Goal: Task Accomplishment & Management: Manage account settings

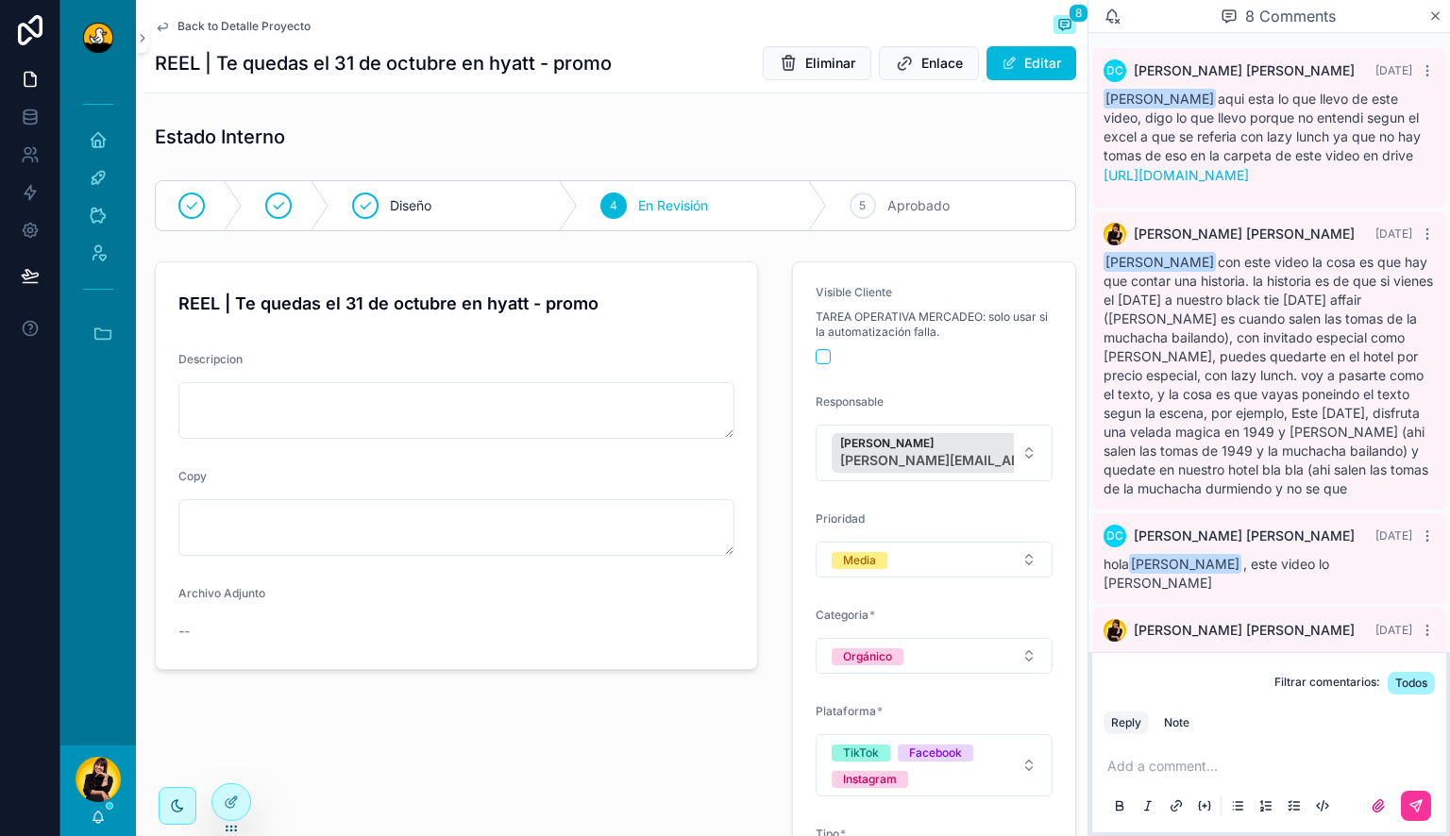
scroll to position [683, 0]
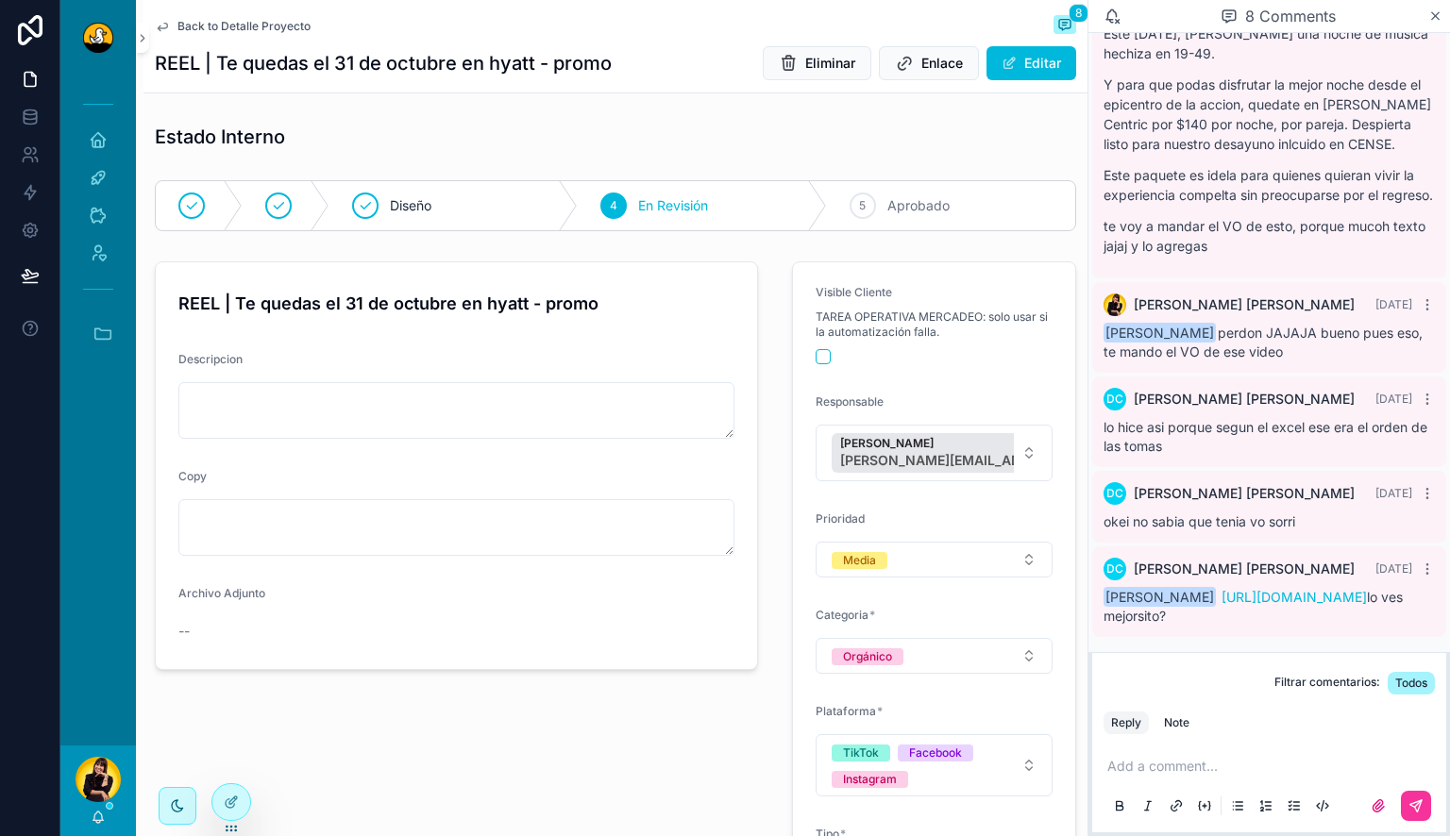
click at [566, 751] on div "REEL | Te quedas el 31 de octubre en hyatt - promo Descripcion Copy Archivo Adj…" at bounding box center [456, 729] width 626 height 950
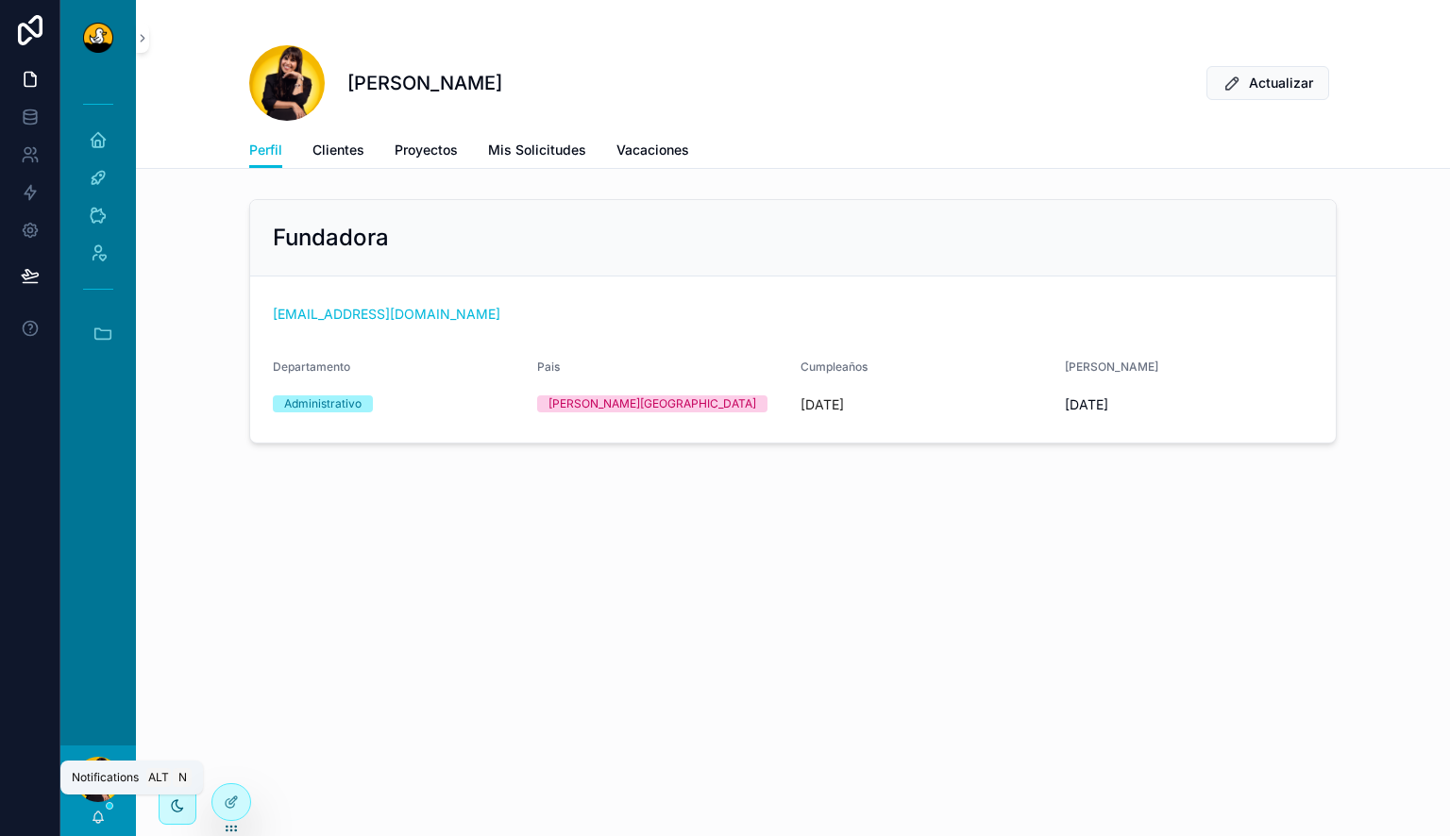
click at [100, 303] on icon "scrollable content" at bounding box center [98, 817] width 15 height 15
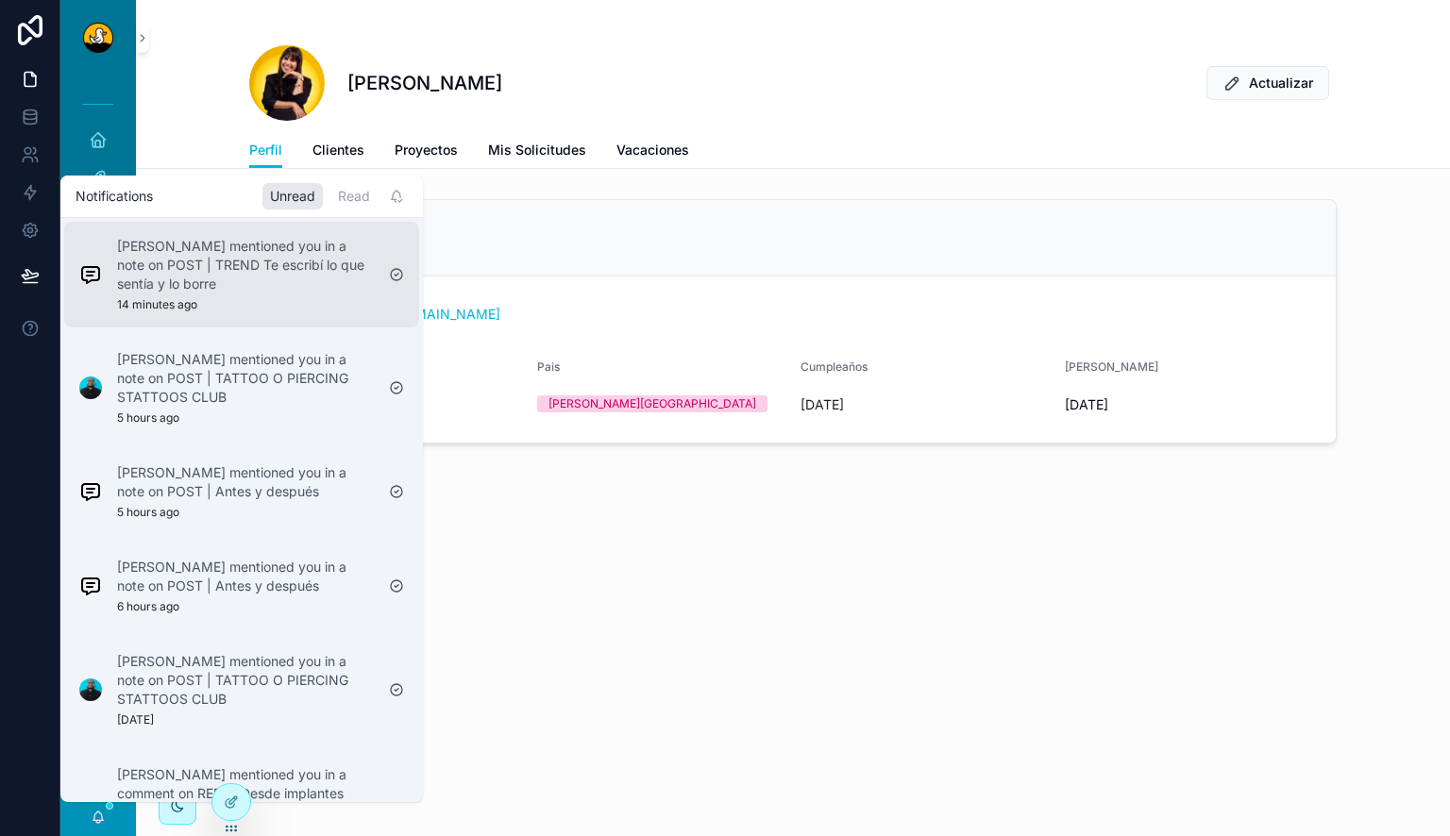
click at [237, 279] on p "Lewis Montenegro mentioned you in a note on POST | TREND Te escribí lo que sent…" at bounding box center [245, 265] width 257 height 57
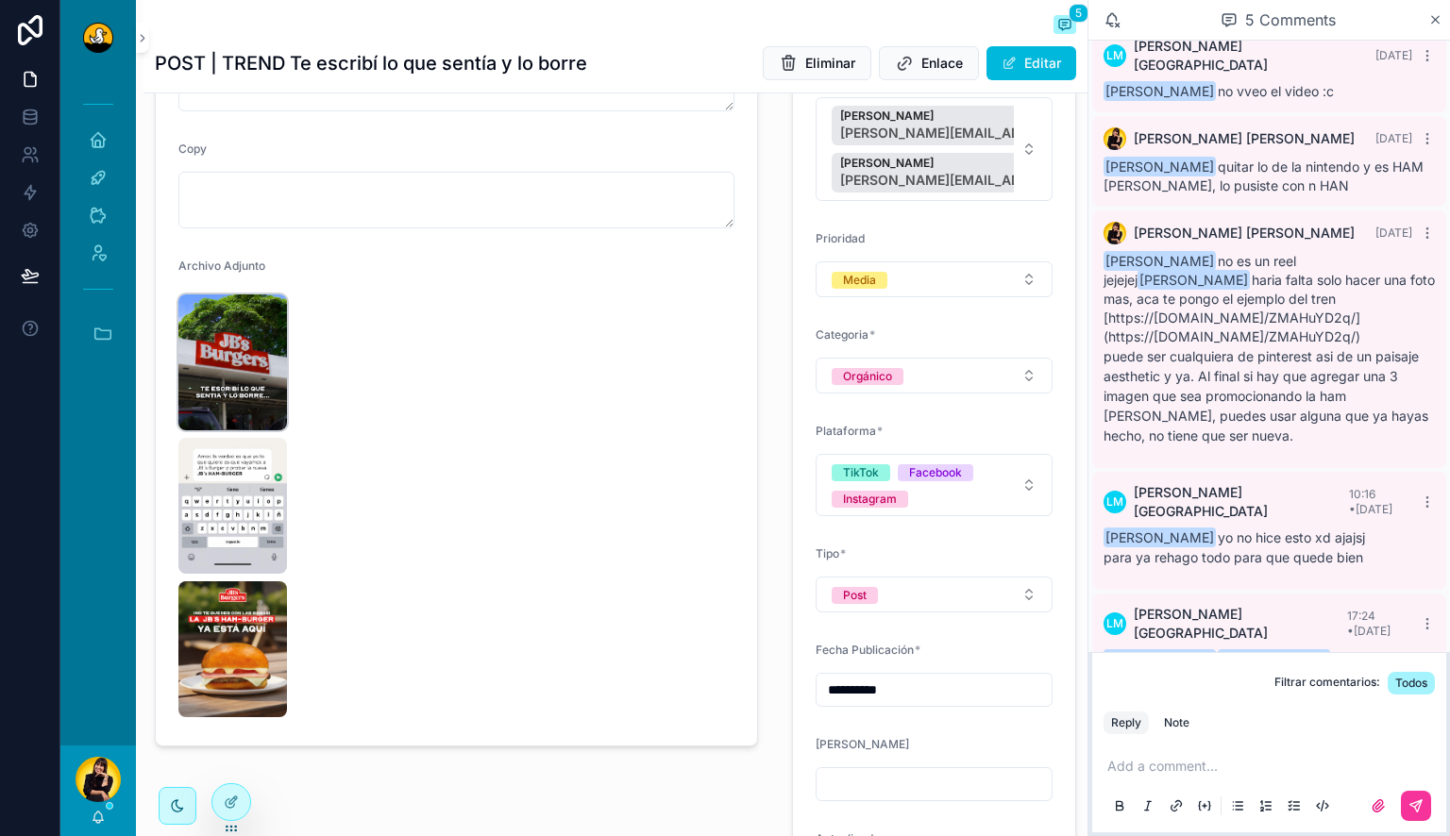
scroll to position [327, 0]
click at [233, 303] on img "scrollable content" at bounding box center [232, 363] width 109 height 136
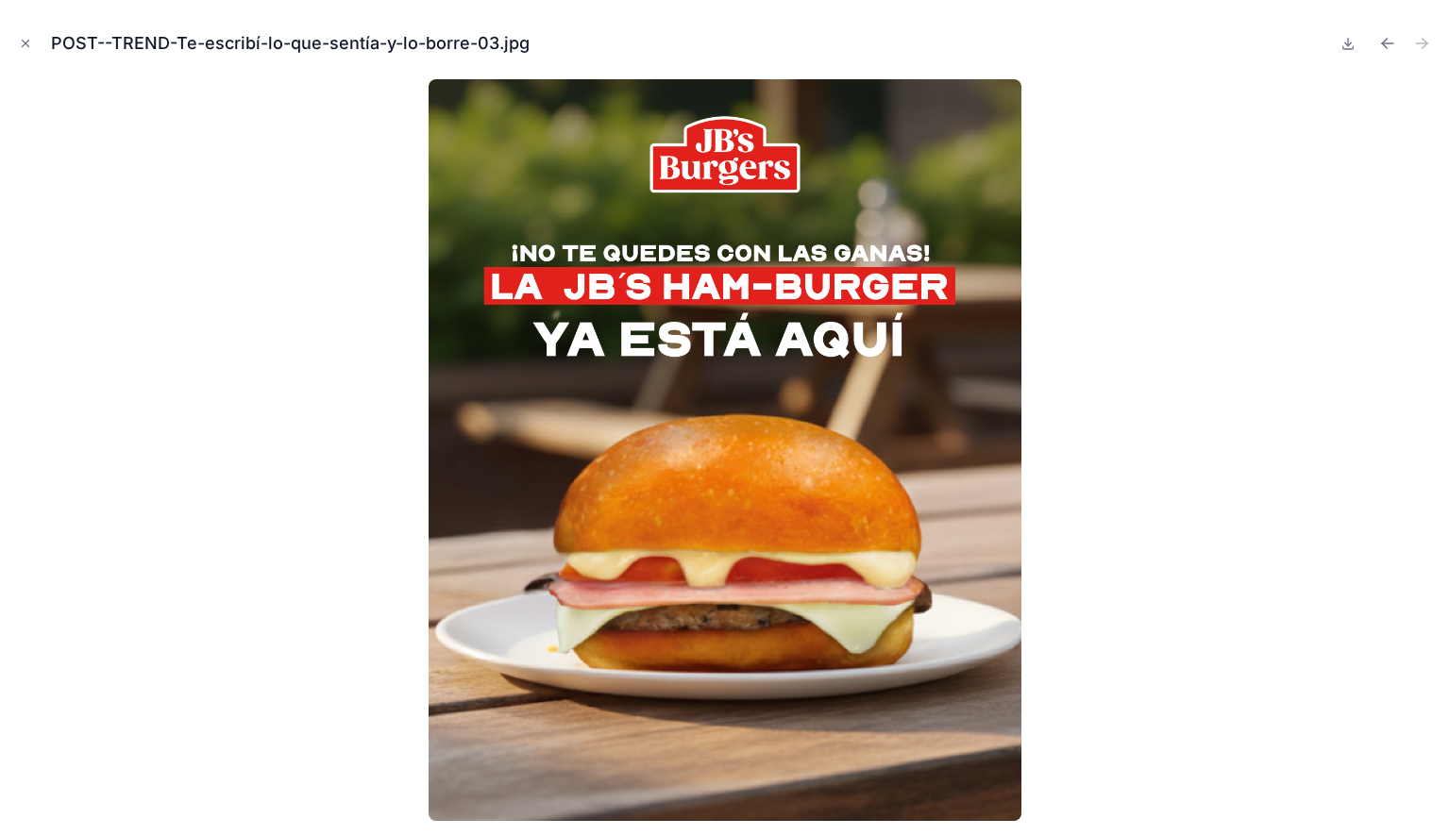
click at [1, 303] on div "POST--TREND-Te-escribí-lo-que-sentía-y-lo-borre-03.jpg" at bounding box center [725, 418] width 1450 height 836
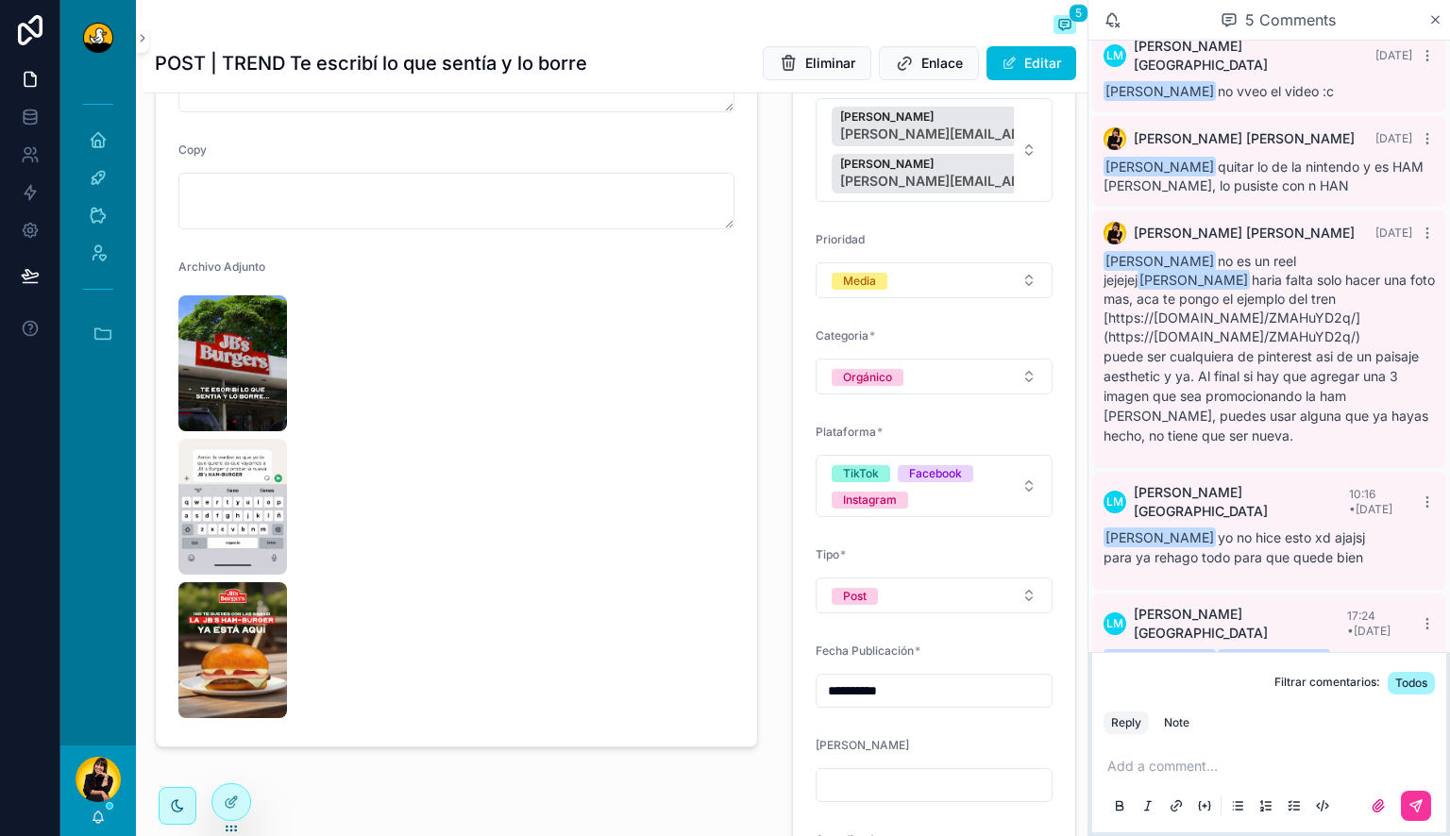
click at [477, 303] on p "scrollable content" at bounding box center [1272, 766] width 331 height 19
click at [241, 303] on img "scrollable content" at bounding box center [232, 650] width 109 height 136
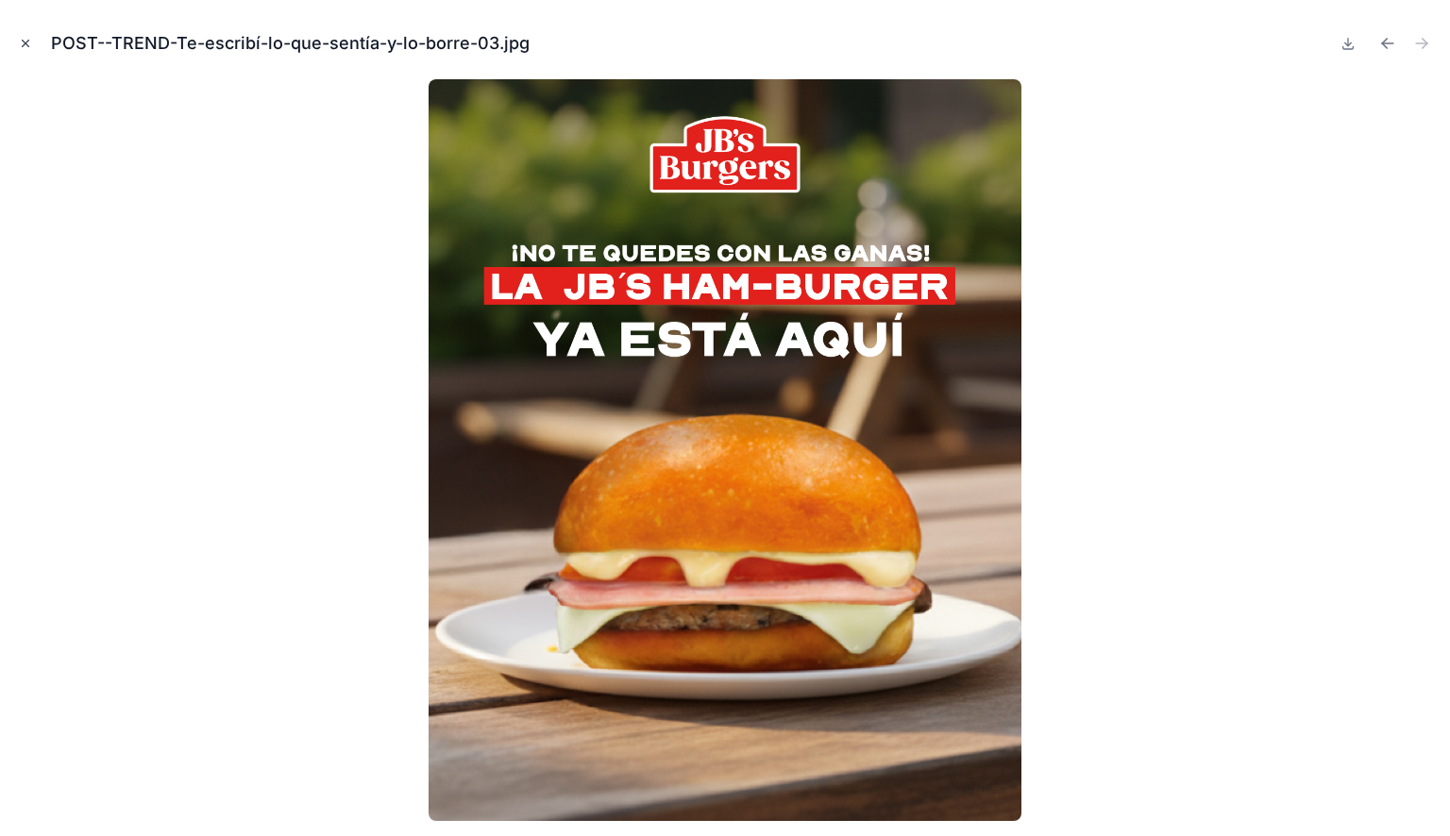
click at [27, 41] on icon "Close modal" at bounding box center [26, 44] width 7 height 7
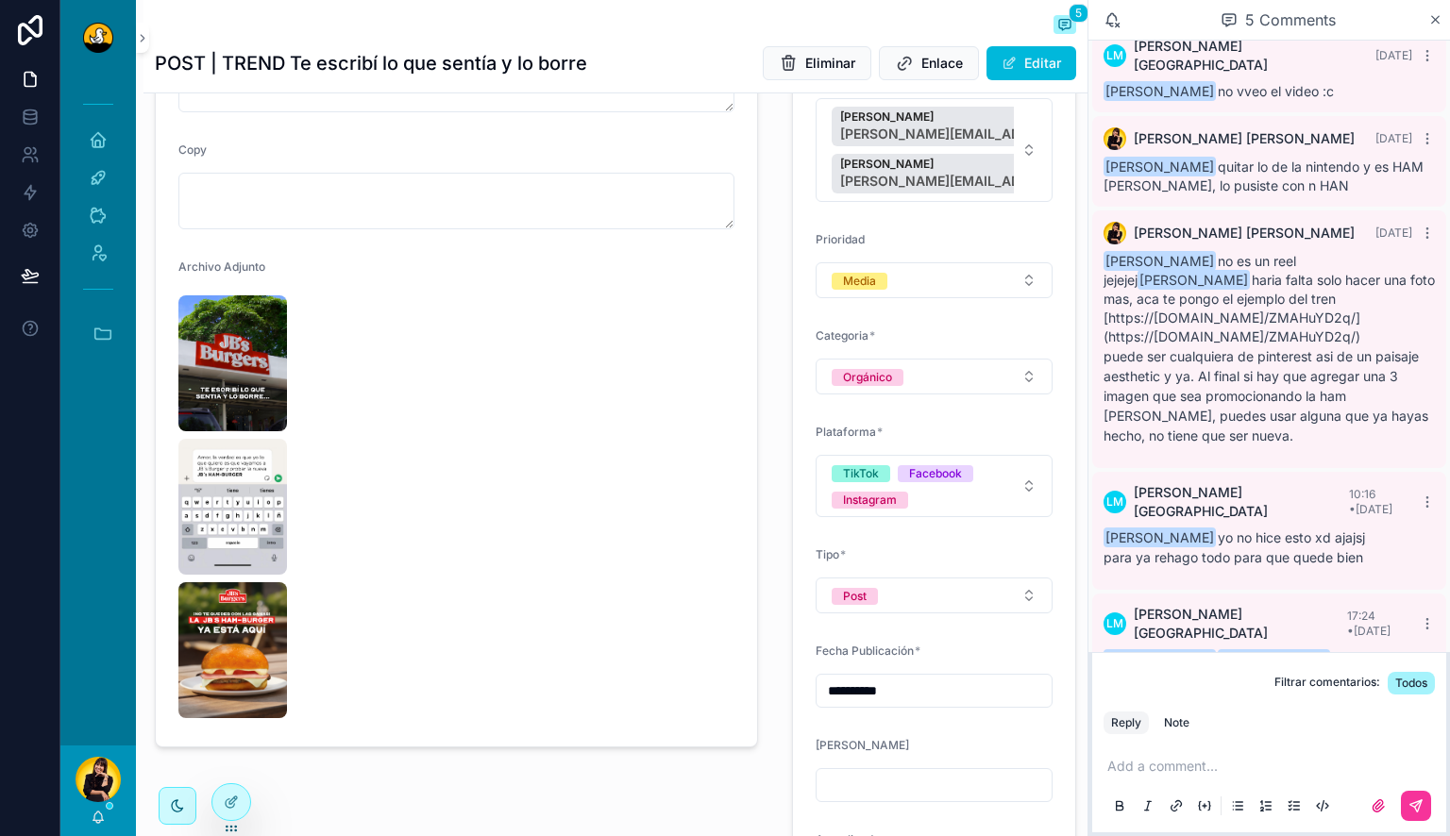
click at [477, 303] on p "scrollable content" at bounding box center [1272, 766] width 331 height 19
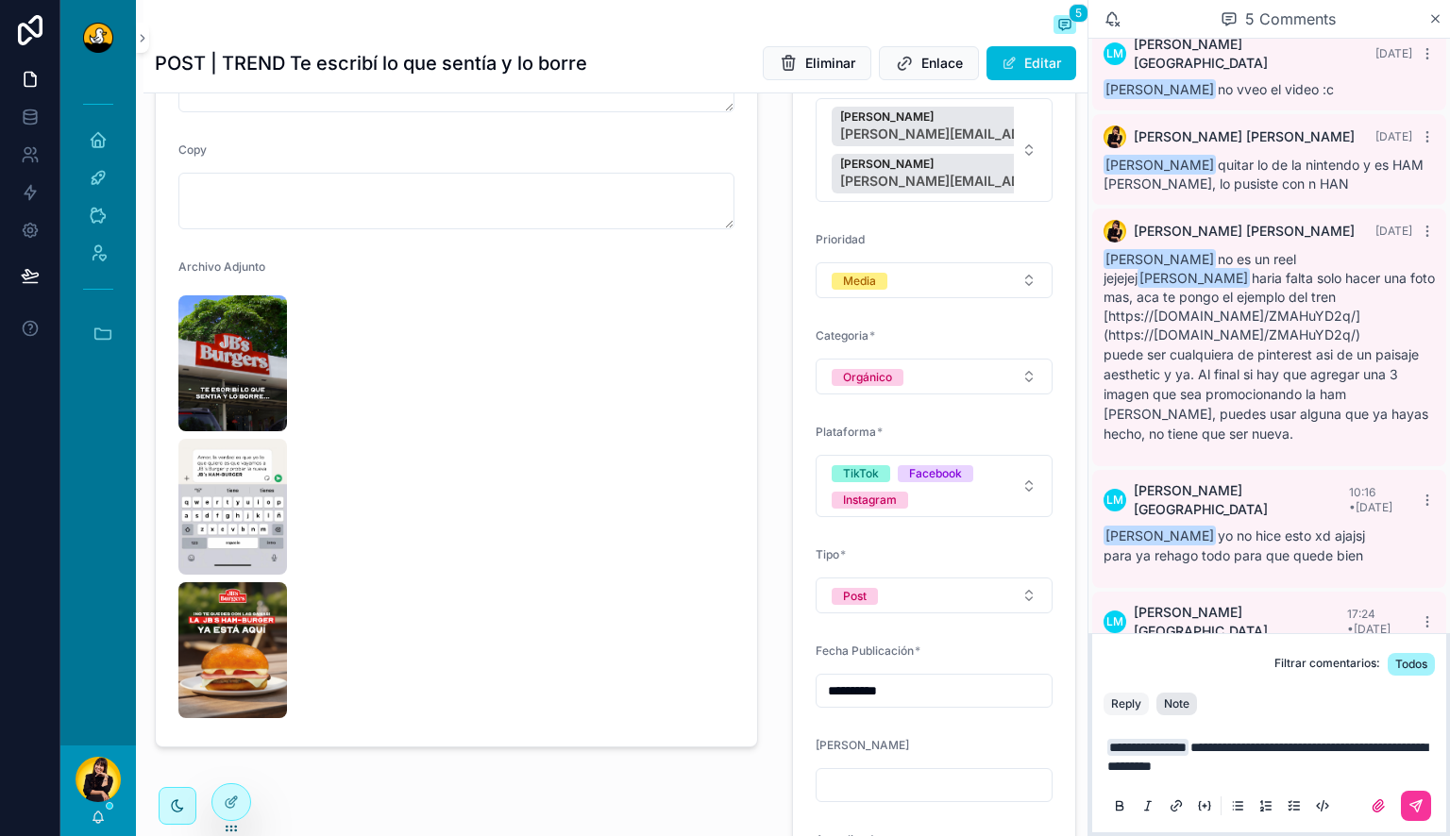
click at [477, 303] on div "Note" at bounding box center [1176, 704] width 25 height 15
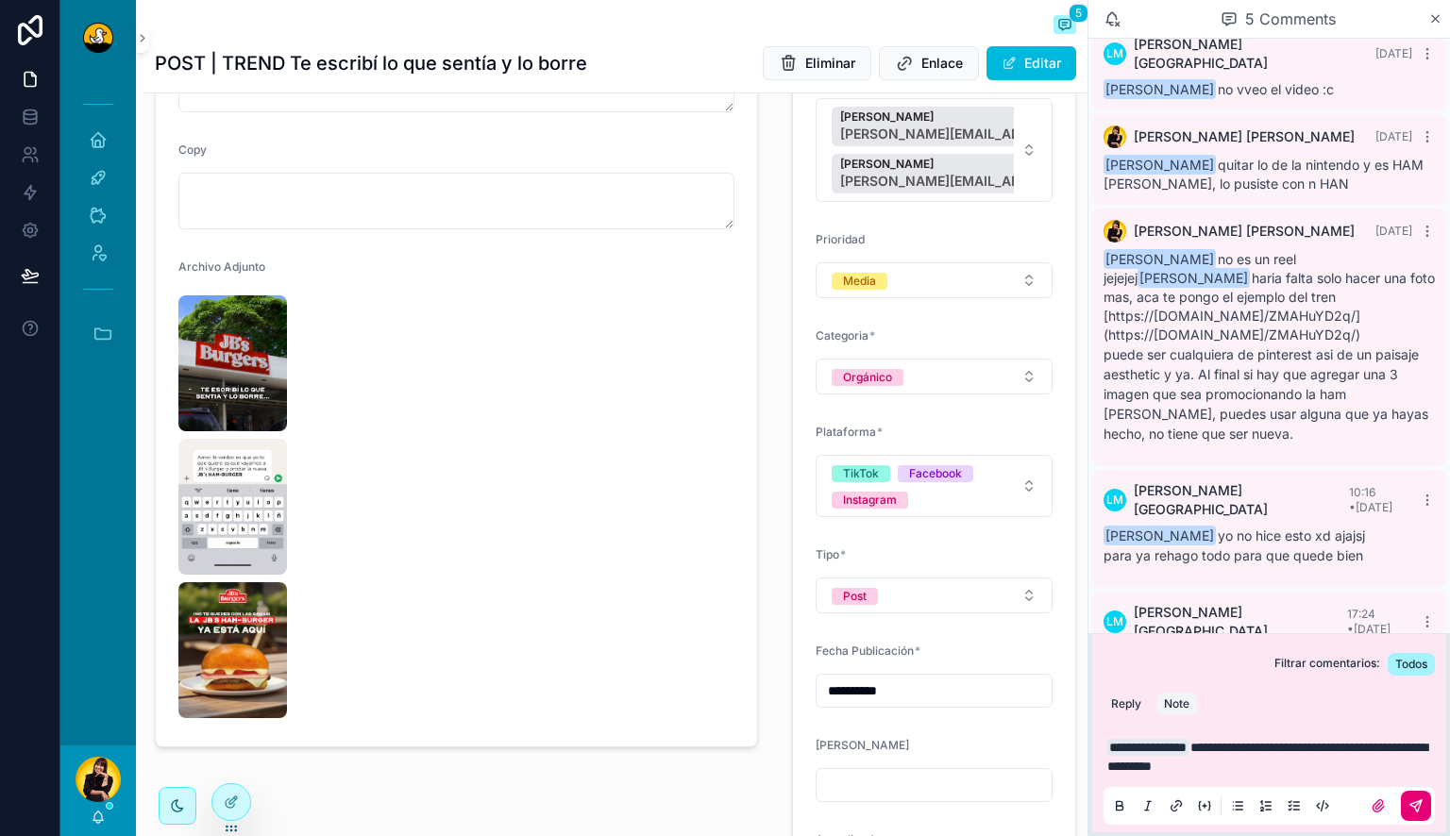
click at [477, 303] on icon "scrollable content" at bounding box center [1415, 805] width 15 height 15
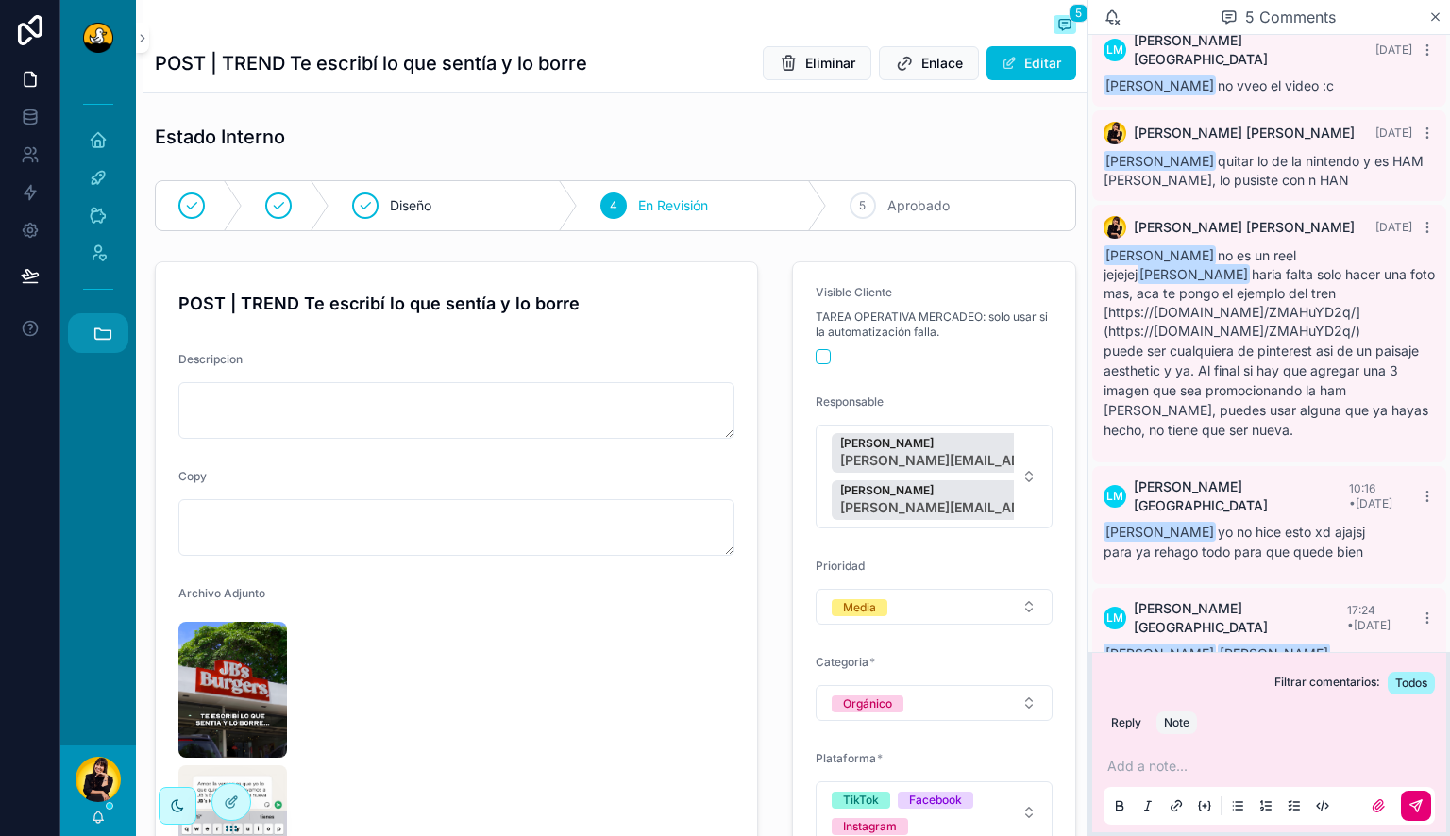
click at [97, 303] on icon "scrollable content" at bounding box center [102, 333] width 21 height 21
click at [107, 303] on link "HC Hyatt Centric" at bounding box center [102, 590] width 51 height 40
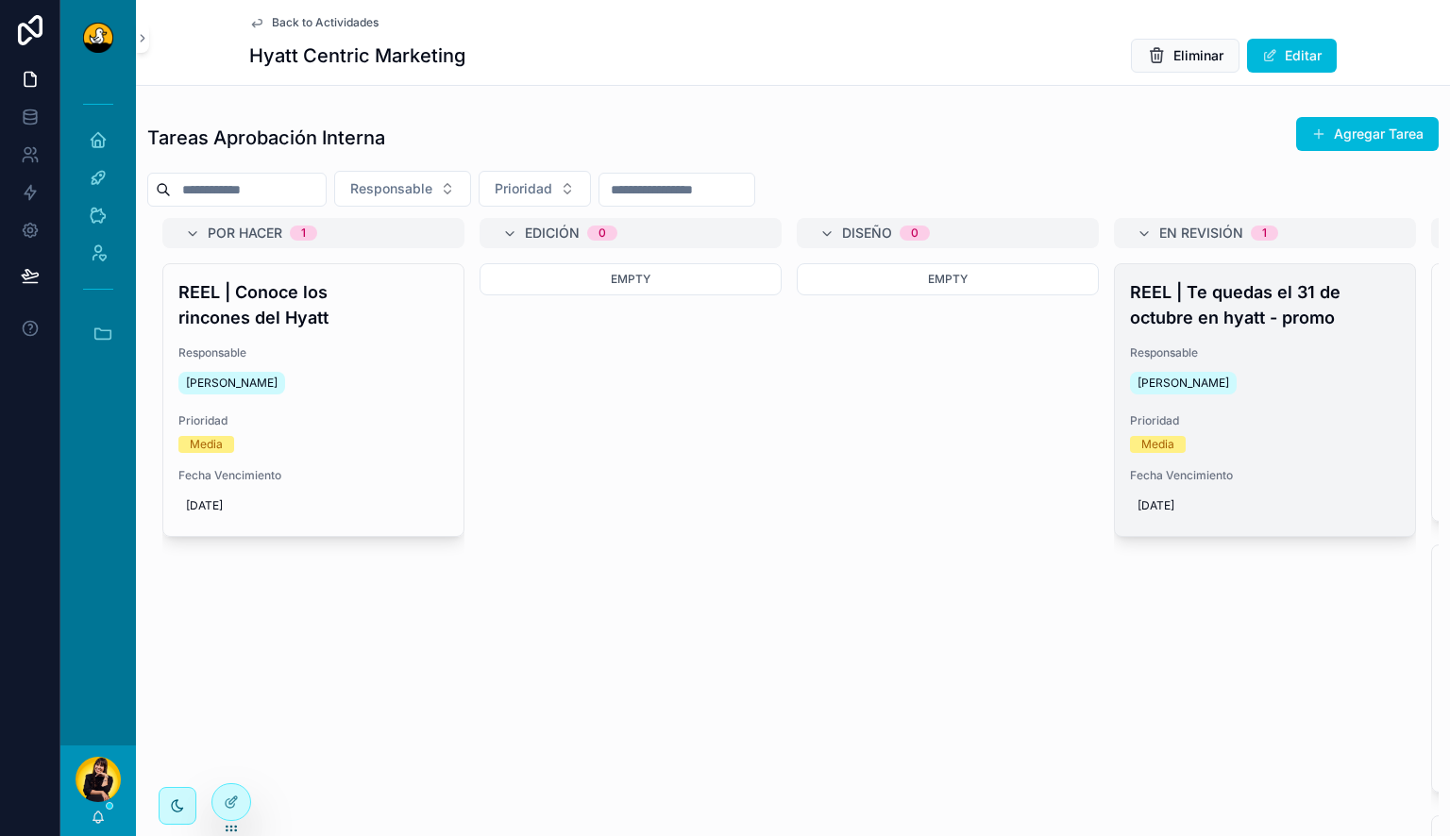
click at [1221, 352] on span "Responsable" at bounding box center [1265, 352] width 270 height 15
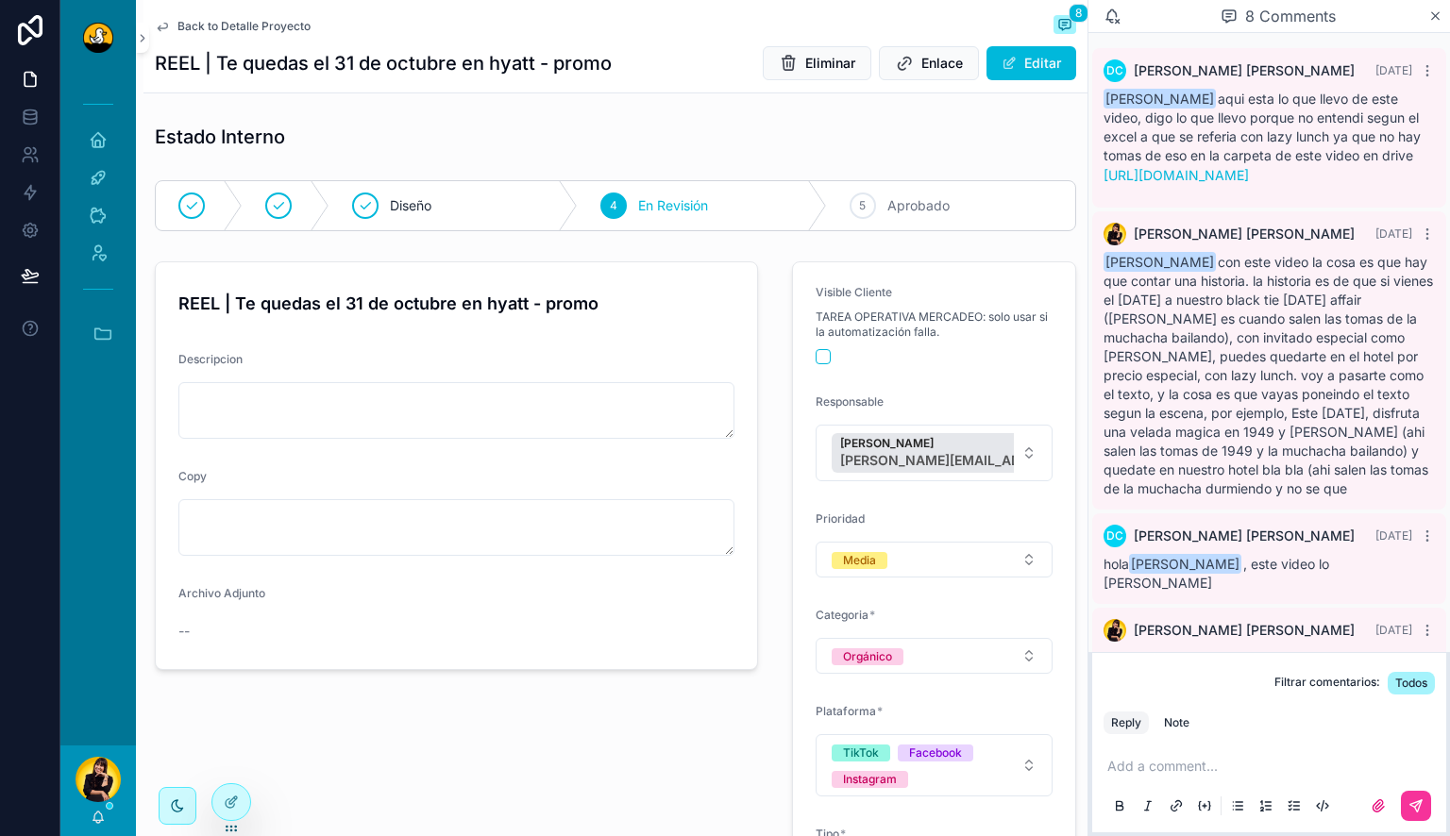
scroll to position [683, 0]
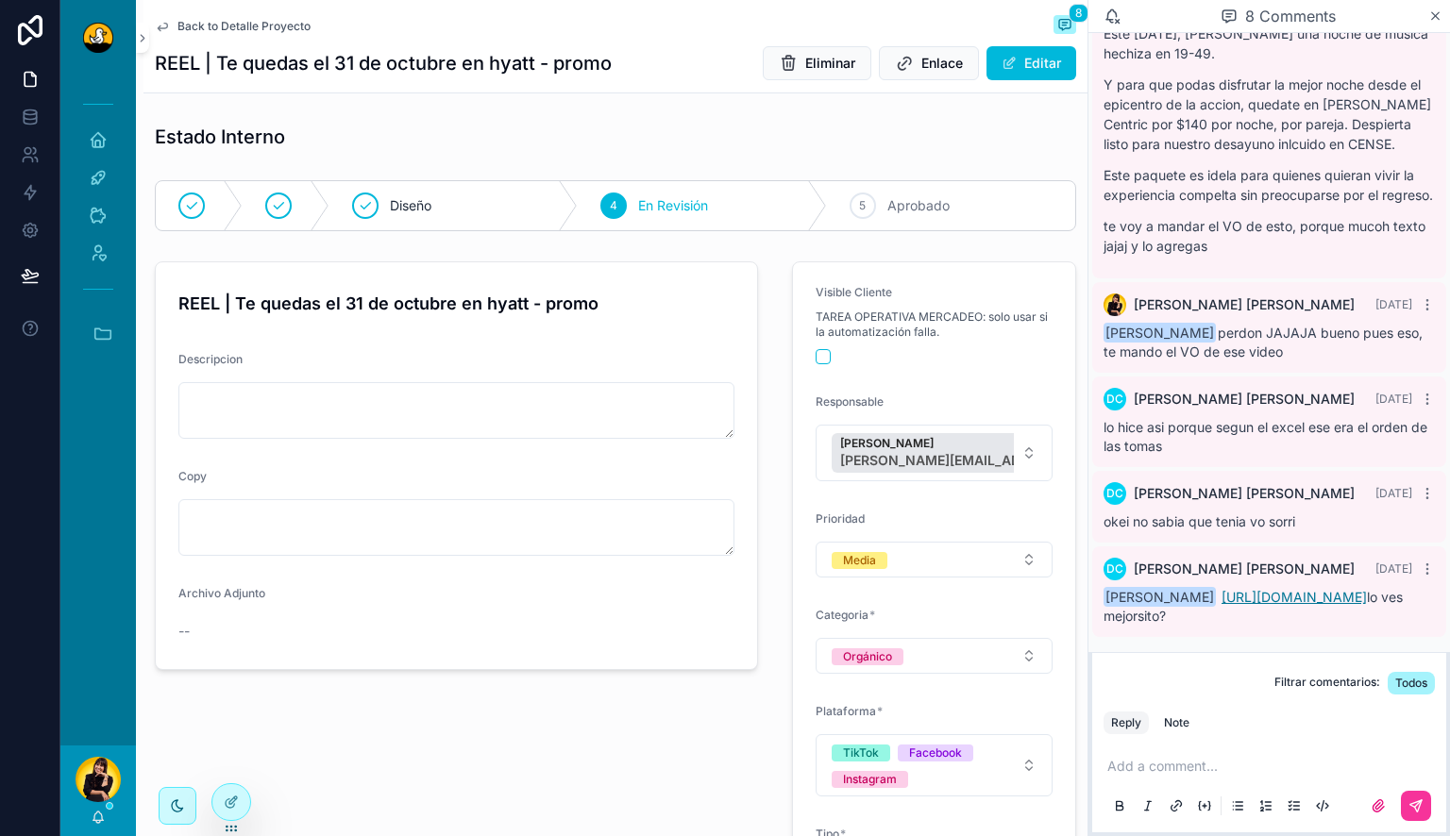
click at [1265, 603] on link "https://drive.google.com/file/d/1a2M0DuK7KNtUlNHTtESV2kyWJXS7yCil/view?usp=shar…" at bounding box center [1293, 597] width 145 height 16
click at [94, 341] on icon "scrollable content" at bounding box center [102, 333] width 21 height 21
click at [96, 643] on span "1" at bounding box center [97, 640] width 21 height 21
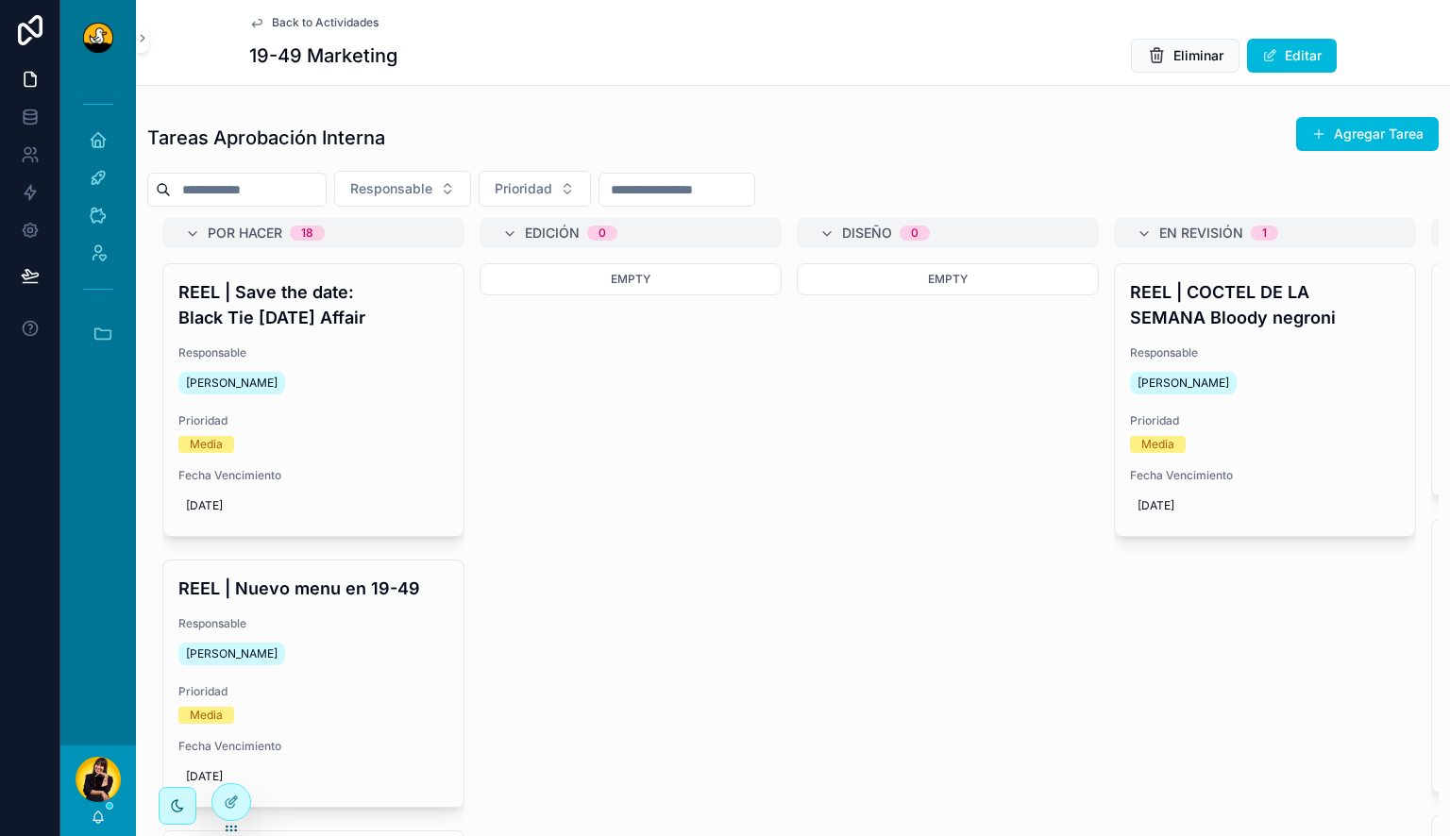
scroll to position [832, 0]
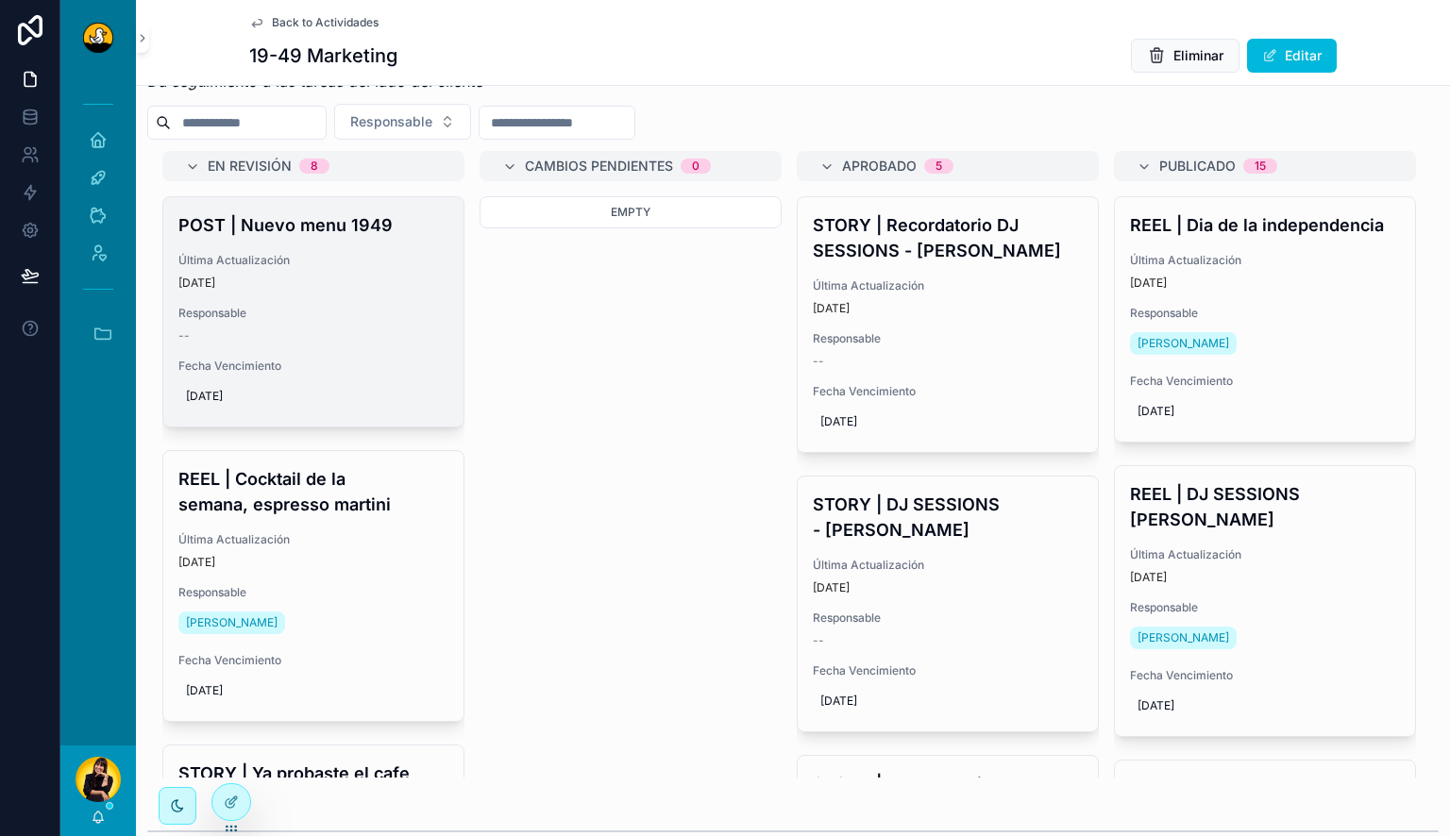
click at [268, 238] on h4 "POST | Nuevo menu 1949" at bounding box center [313, 224] width 270 height 25
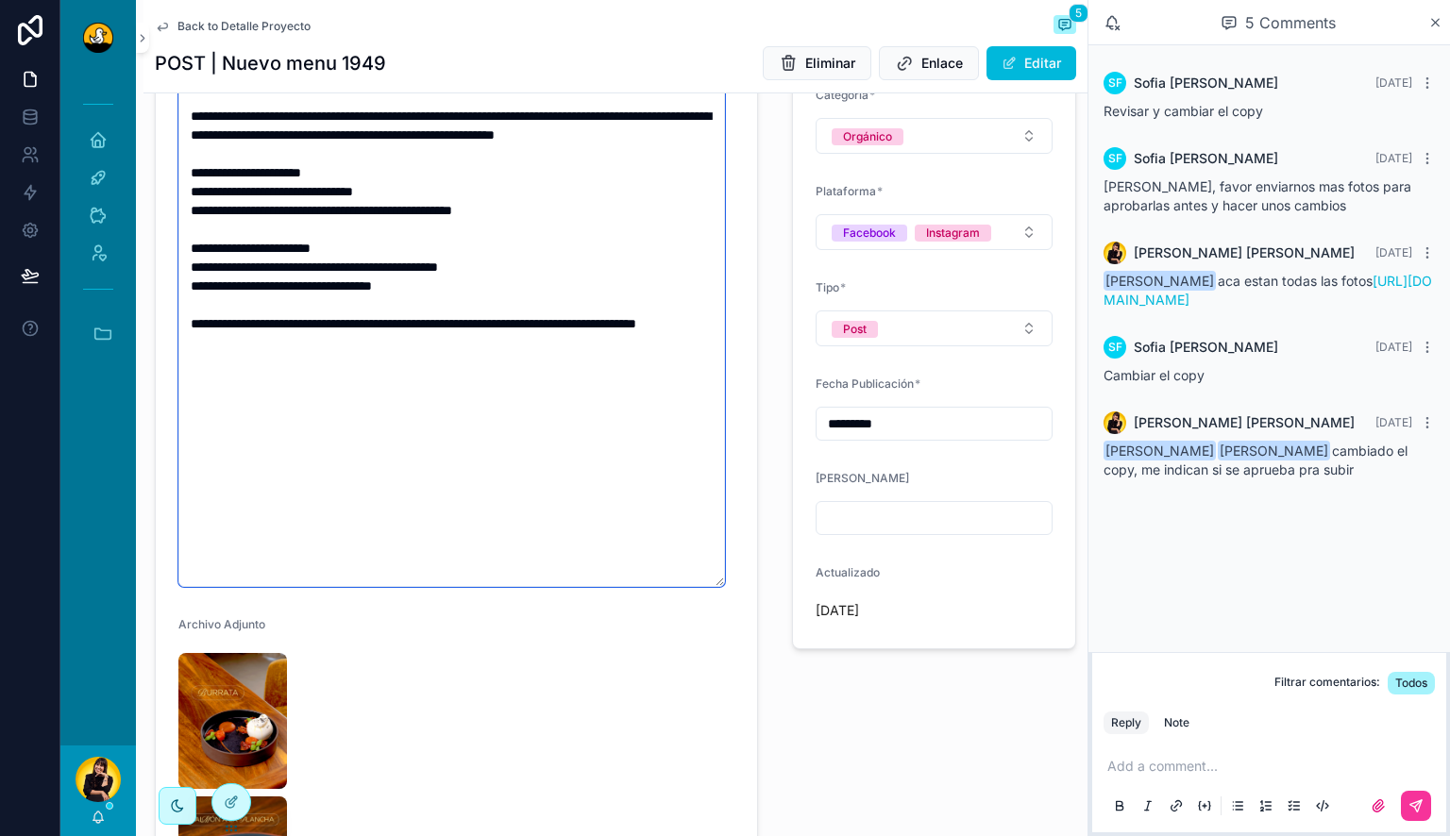
click at [546, 491] on textarea "**********" at bounding box center [451, 295] width 546 height 583
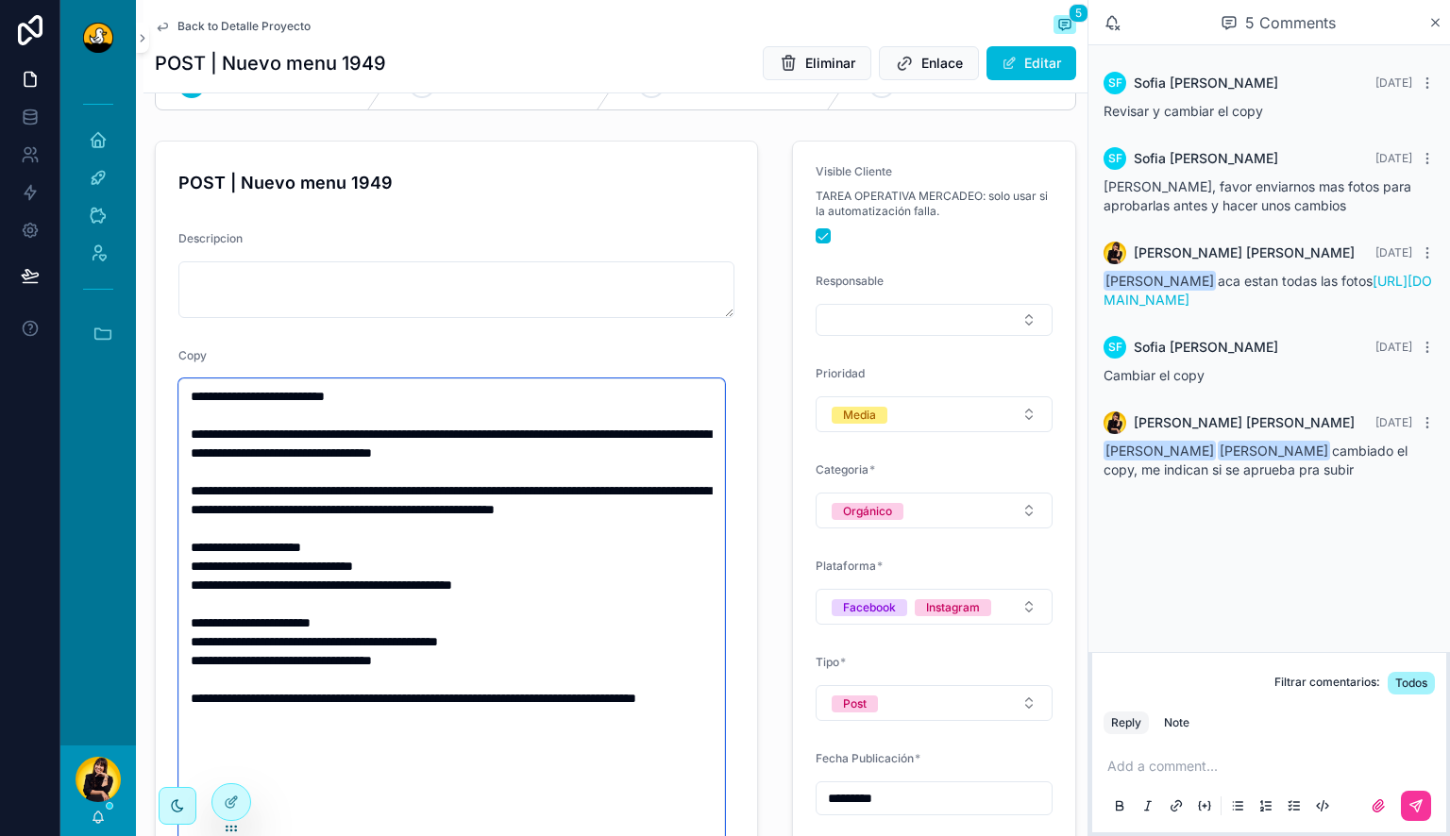
scroll to position [113, 0]
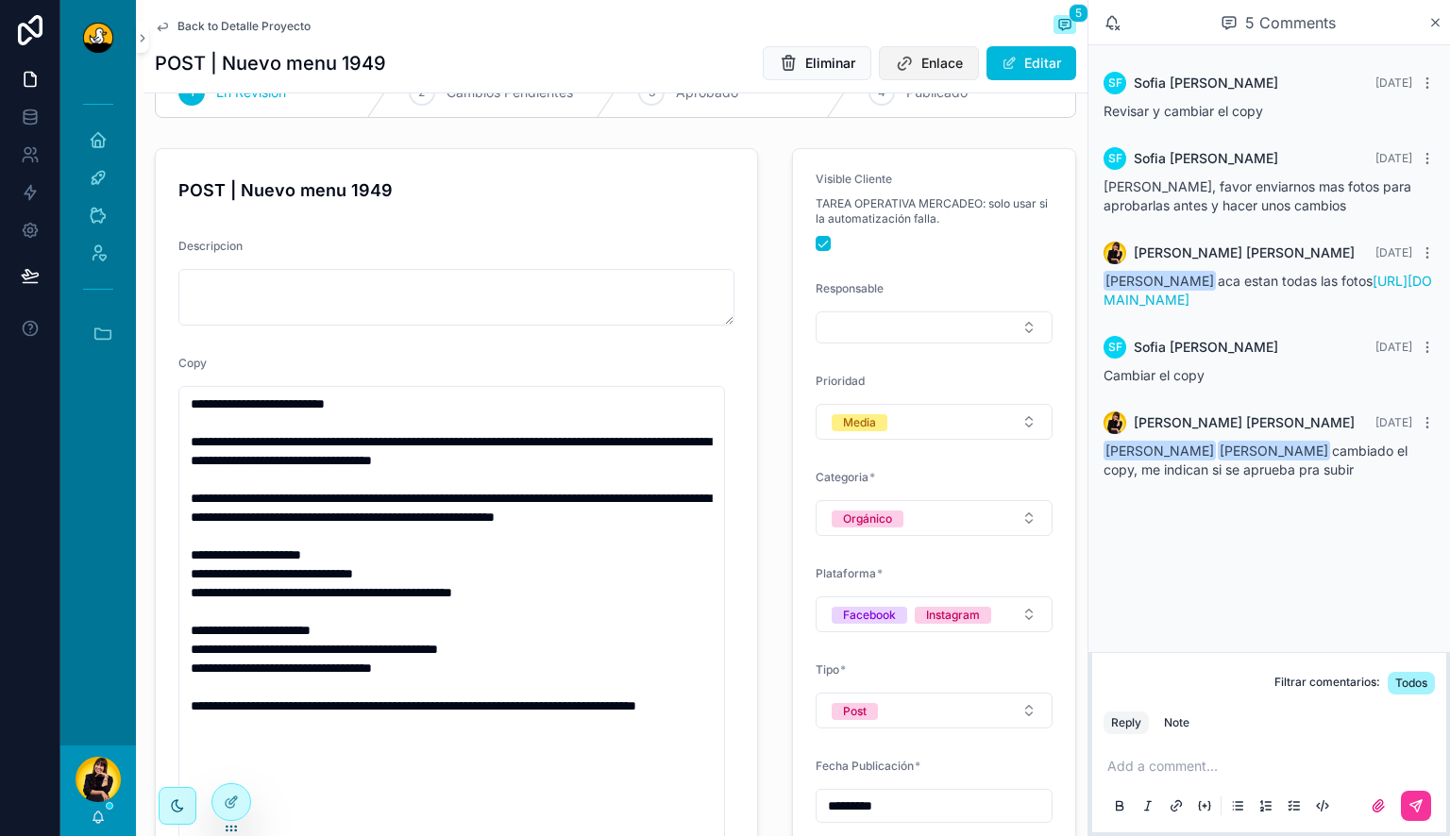
click at [893, 52] on button "Enlace" at bounding box center [929, 63] width 100 height 34
click at [242, 27] on span "Back to Detalle Proyecto" at bounding box center [243, 26] width 133 height 15
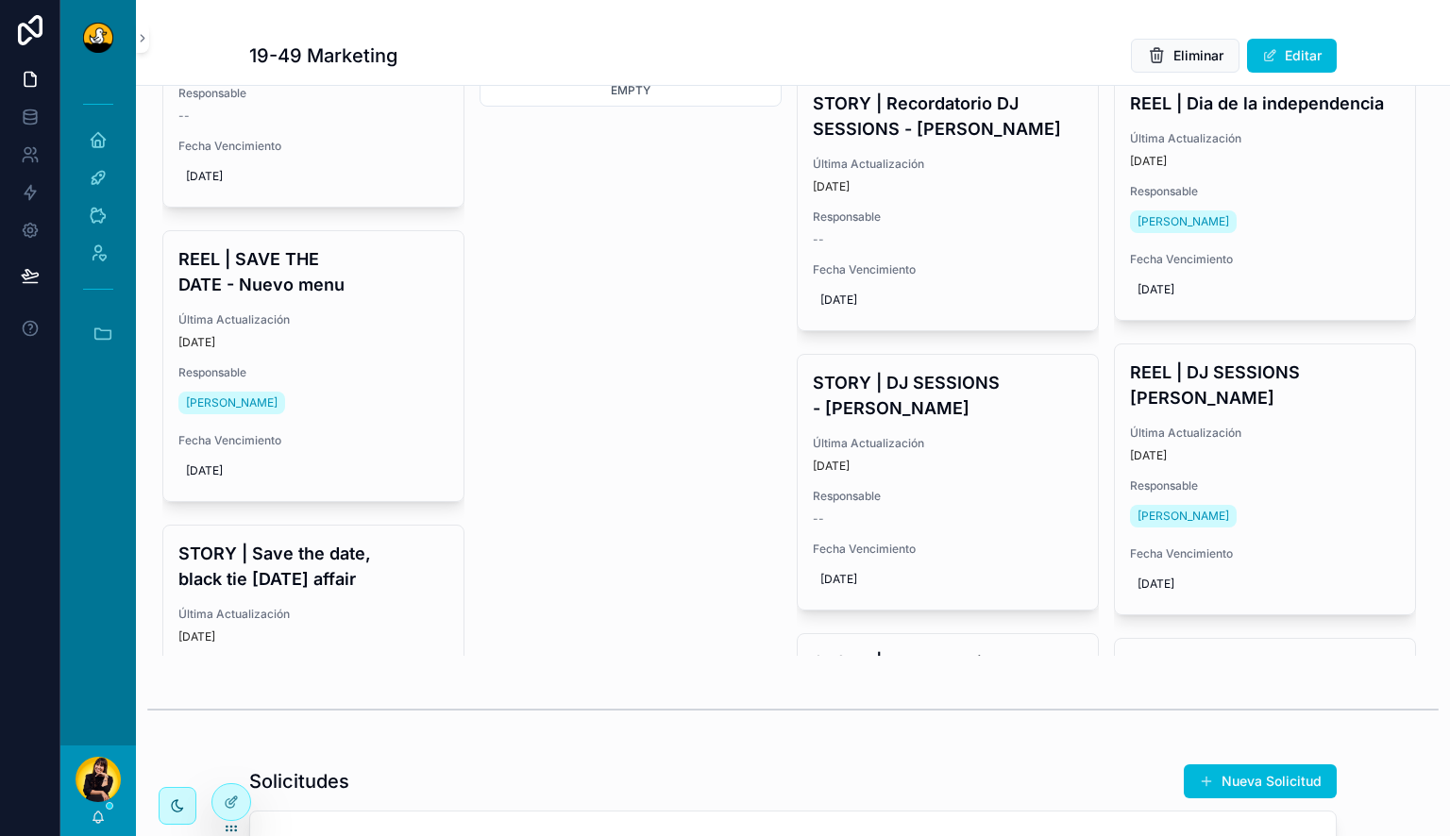
scroll to position [677, 0]
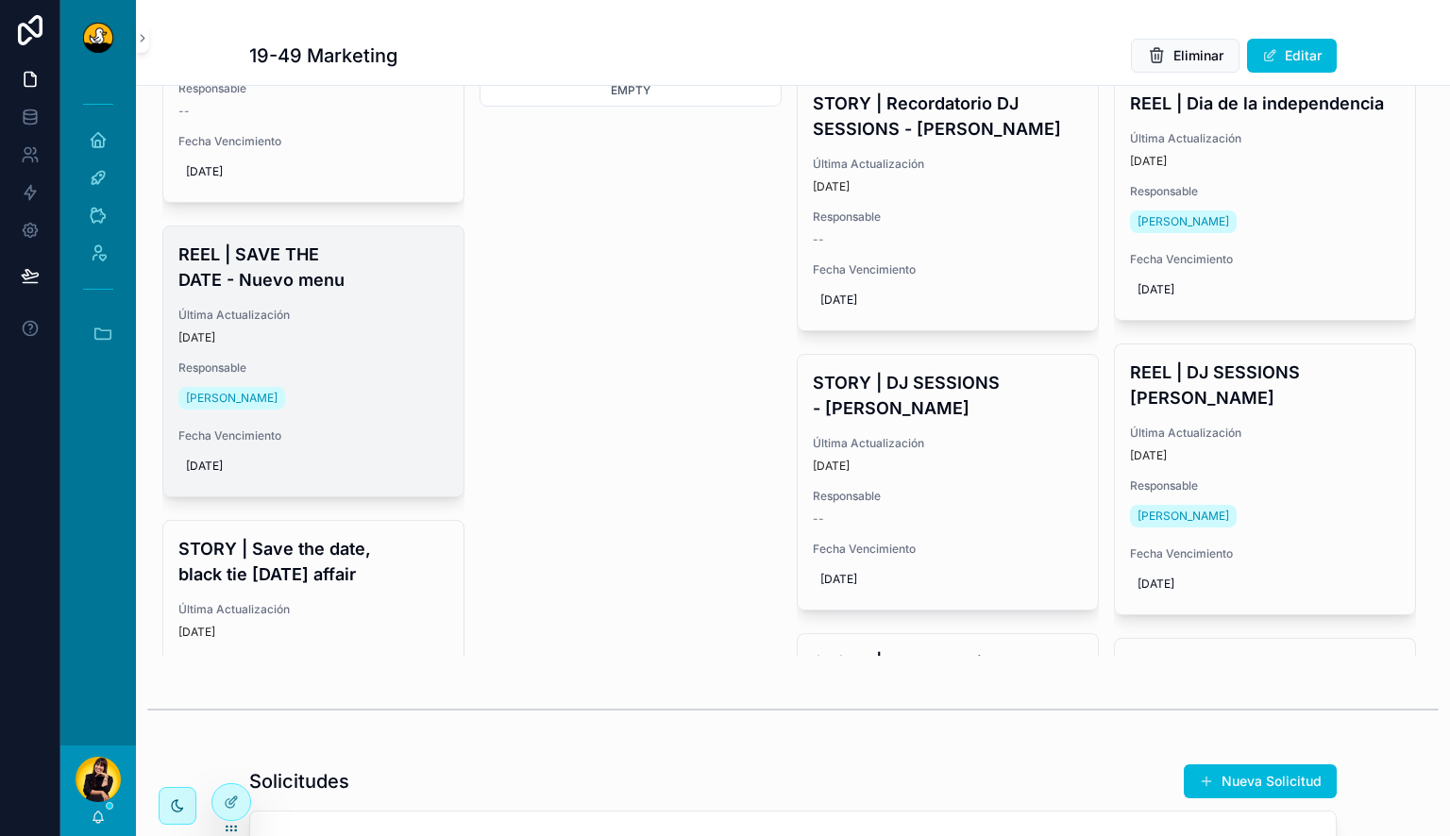
click at [304, 293] on h4 "REEL | SAVE THE DATE - Nuevo menu" at bounding box center [313, 267] width 270 height 51
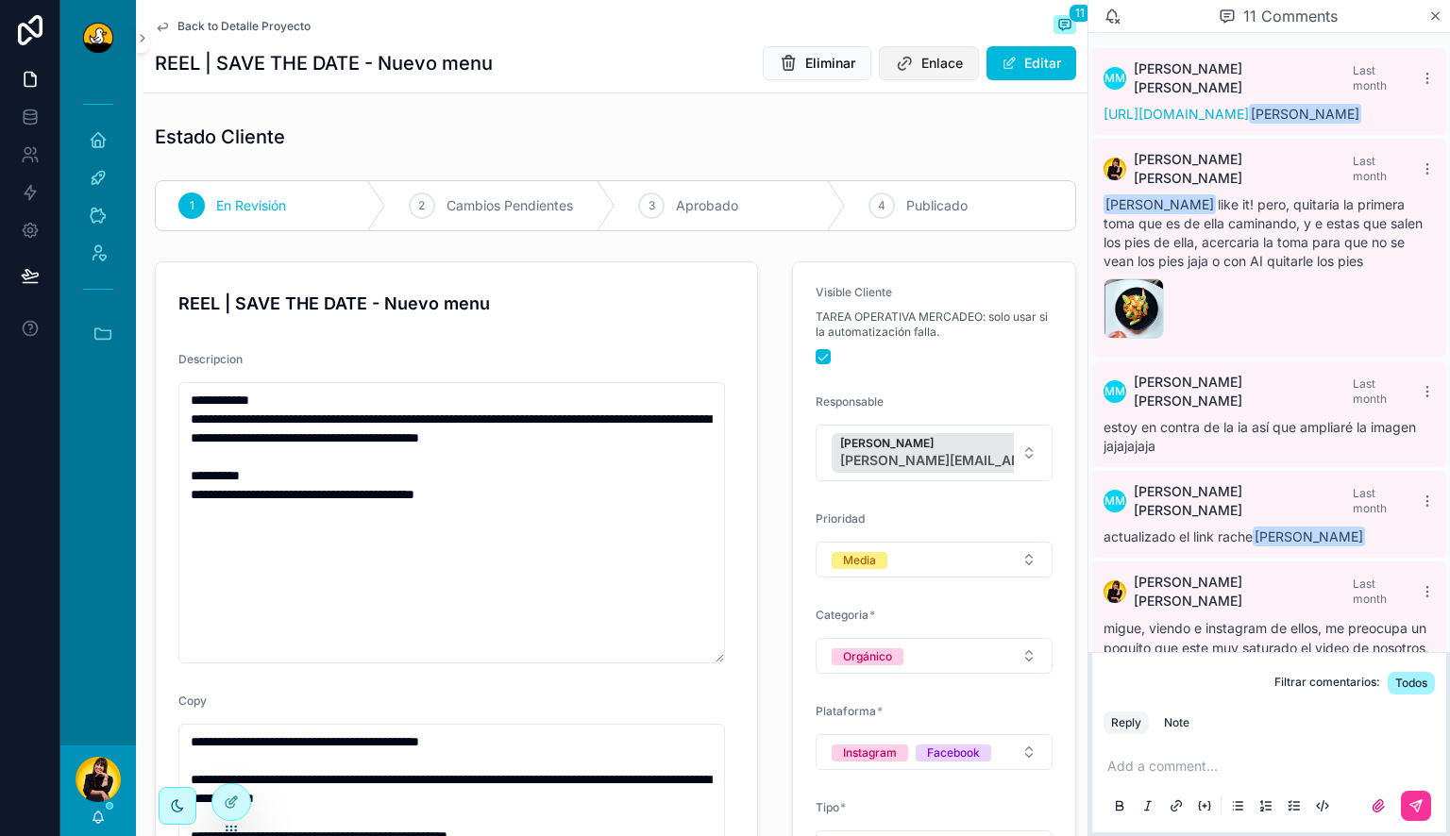
scroll to position [832, 0]
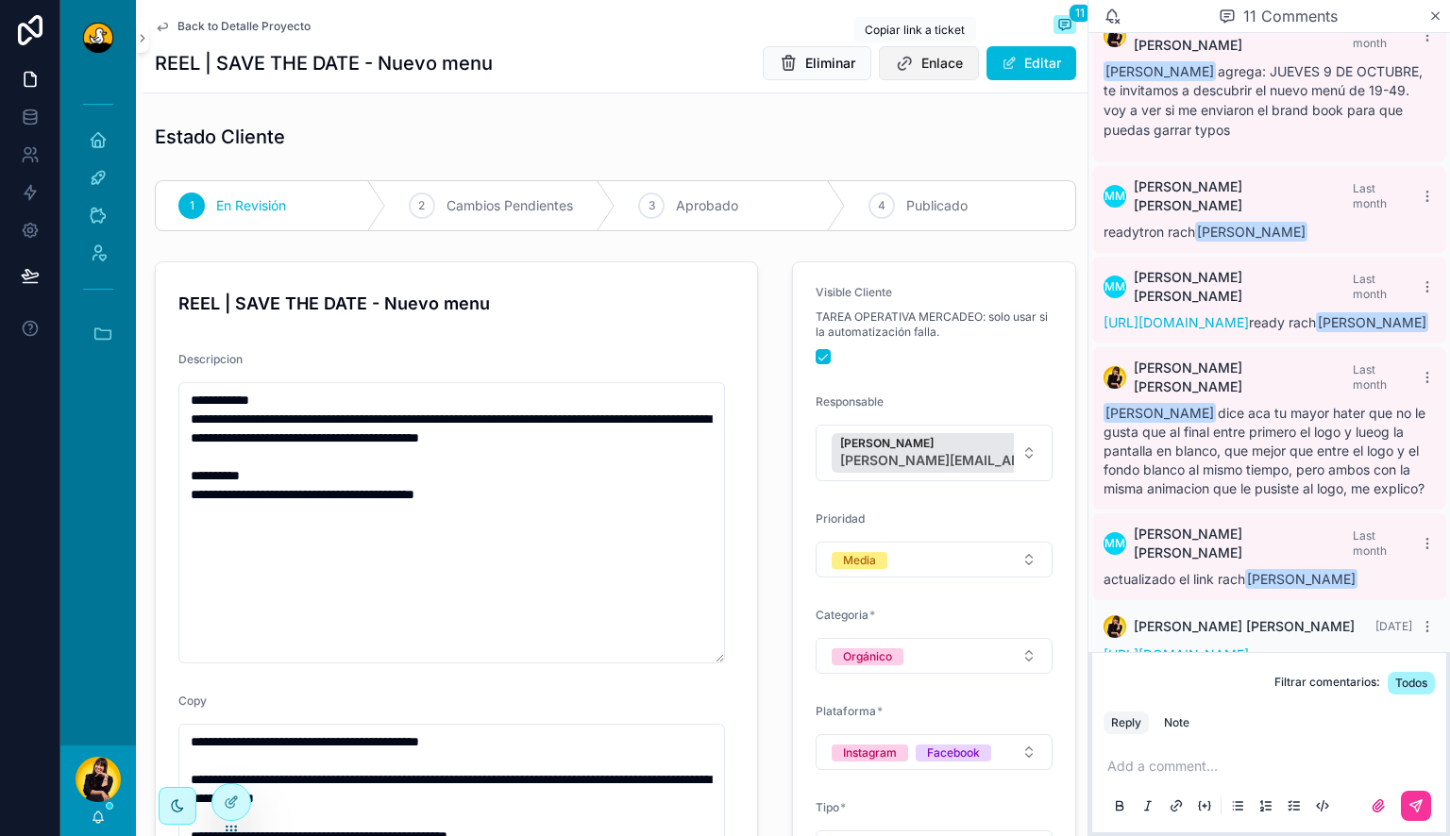
click at [900, 76] on button "Enlace" at bounding box center [929, 63] width 100 height 34
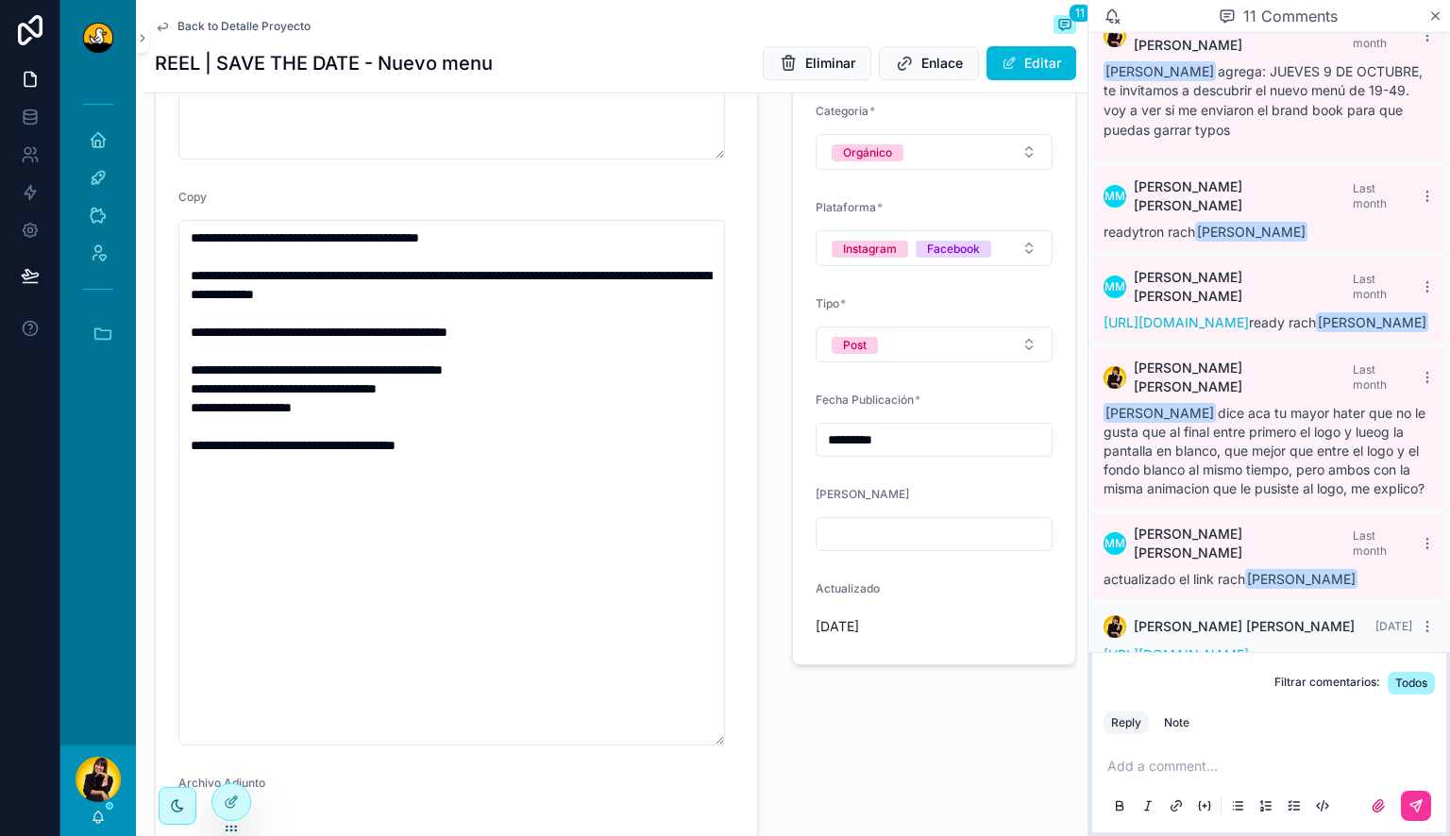
scroll to position [0, 0]
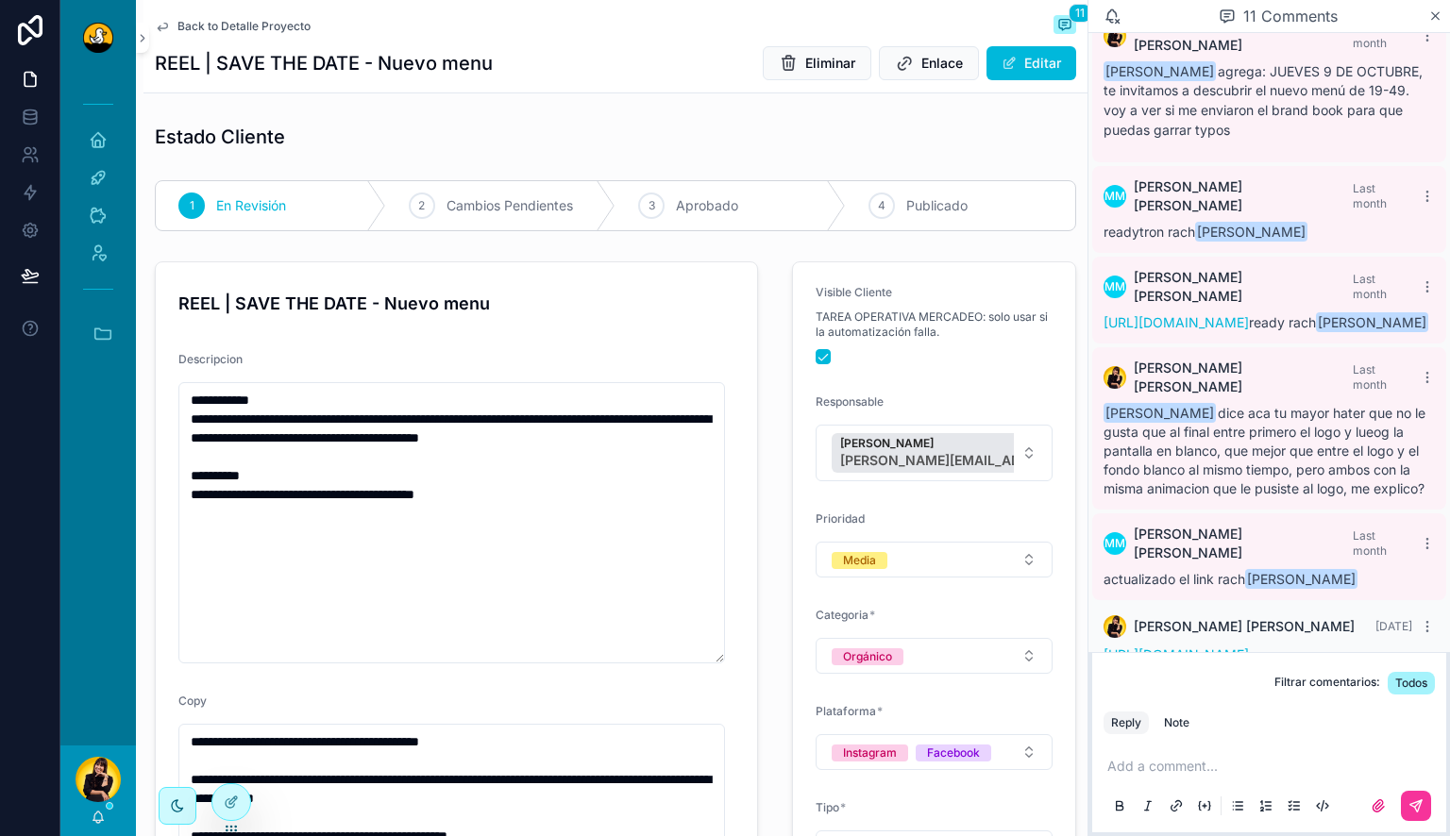
click at [271, 21] on span "Back to Detalle Proyecto" at bounding box center [243, 26] width 133 height 15
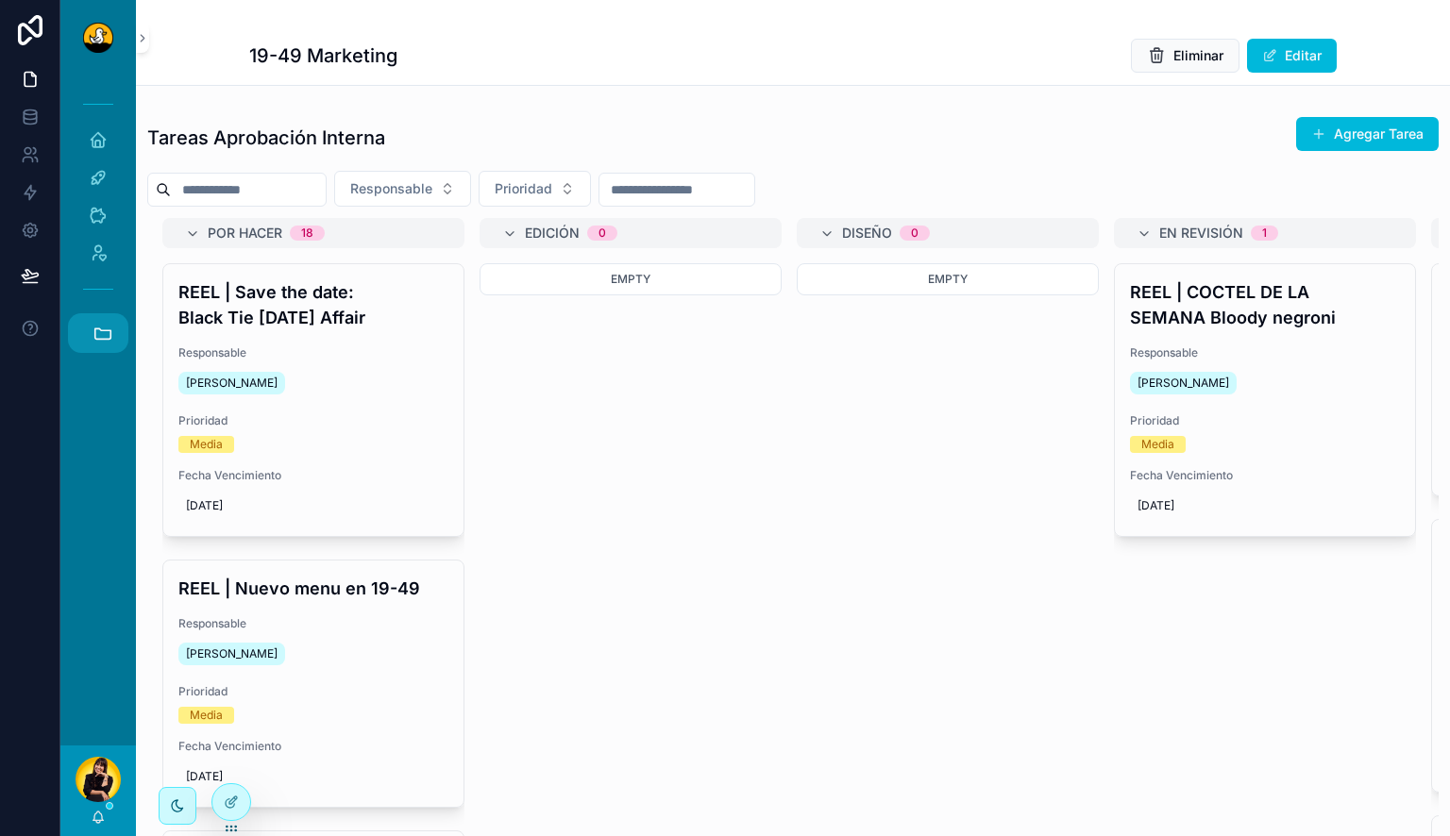
click at [99, 338] on icon "scrollable content" at bounding box center [102, 333] width 21 height 21
click at [99, 544] on span "C" at bounding box center [97, 539] width 21 height 21
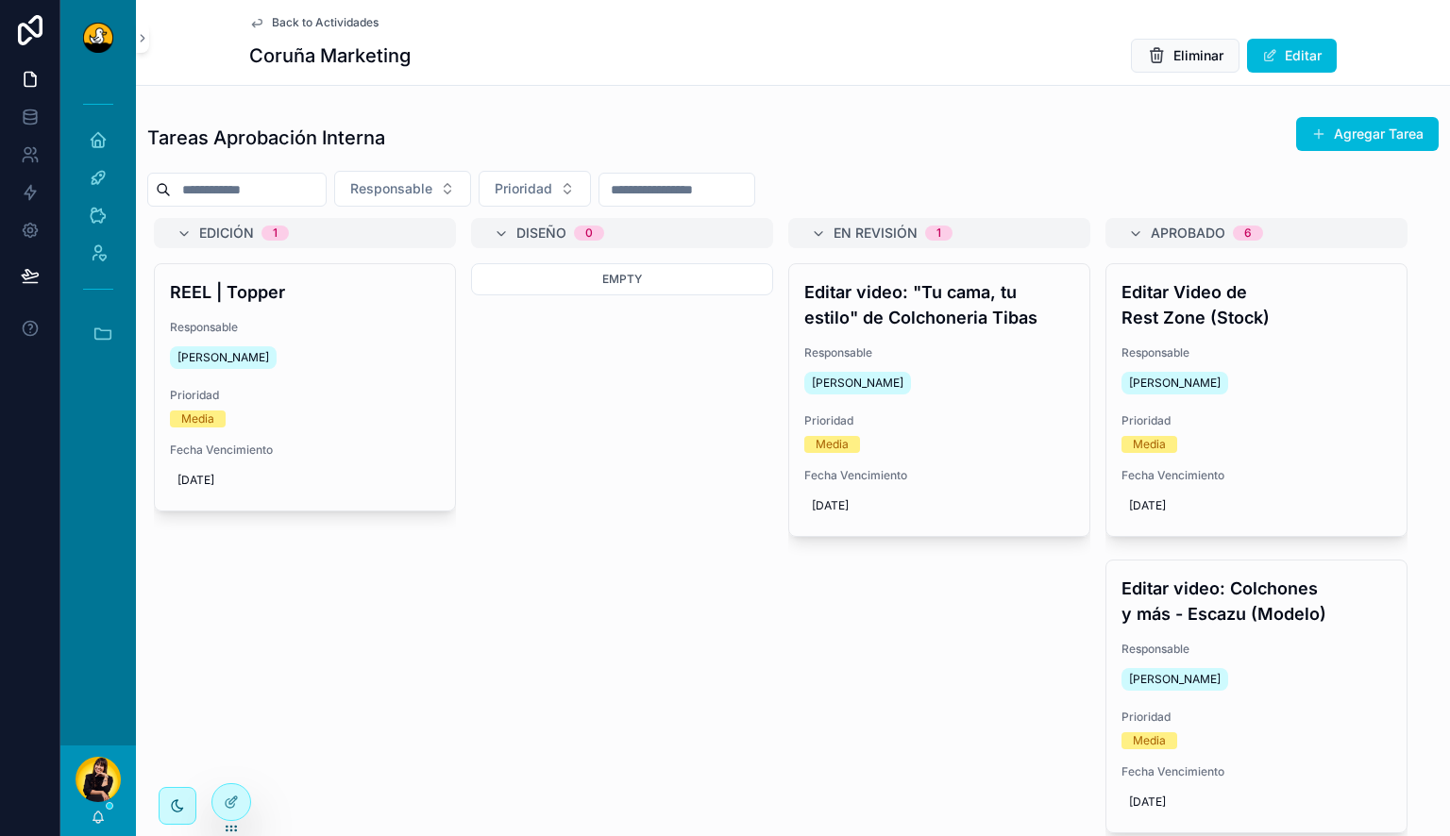
scroll to position [0, 327]
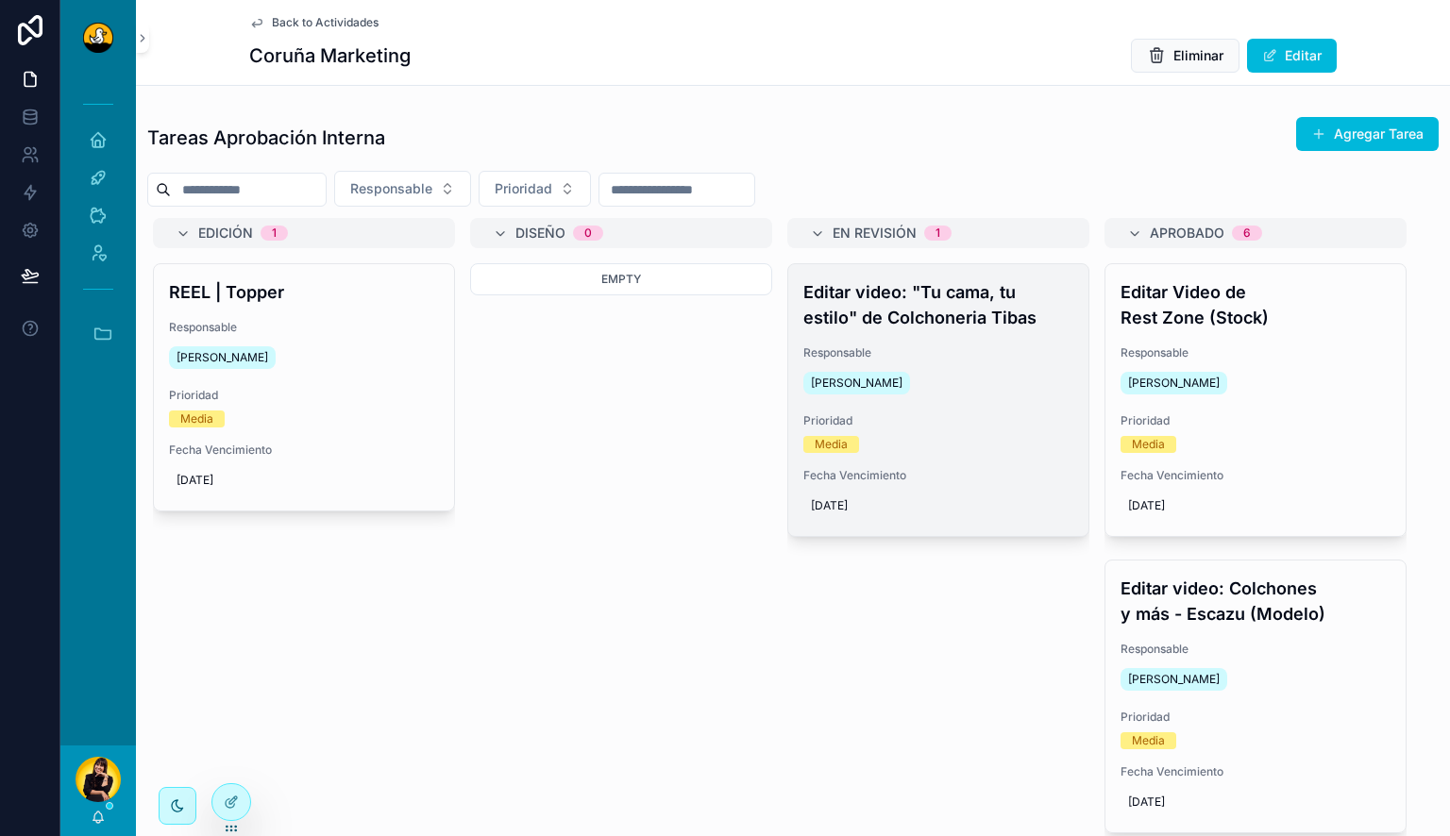
click at [933, 371] on div "[PERSON_NAME]" at bounding box center [938, 383] width 270 height 30
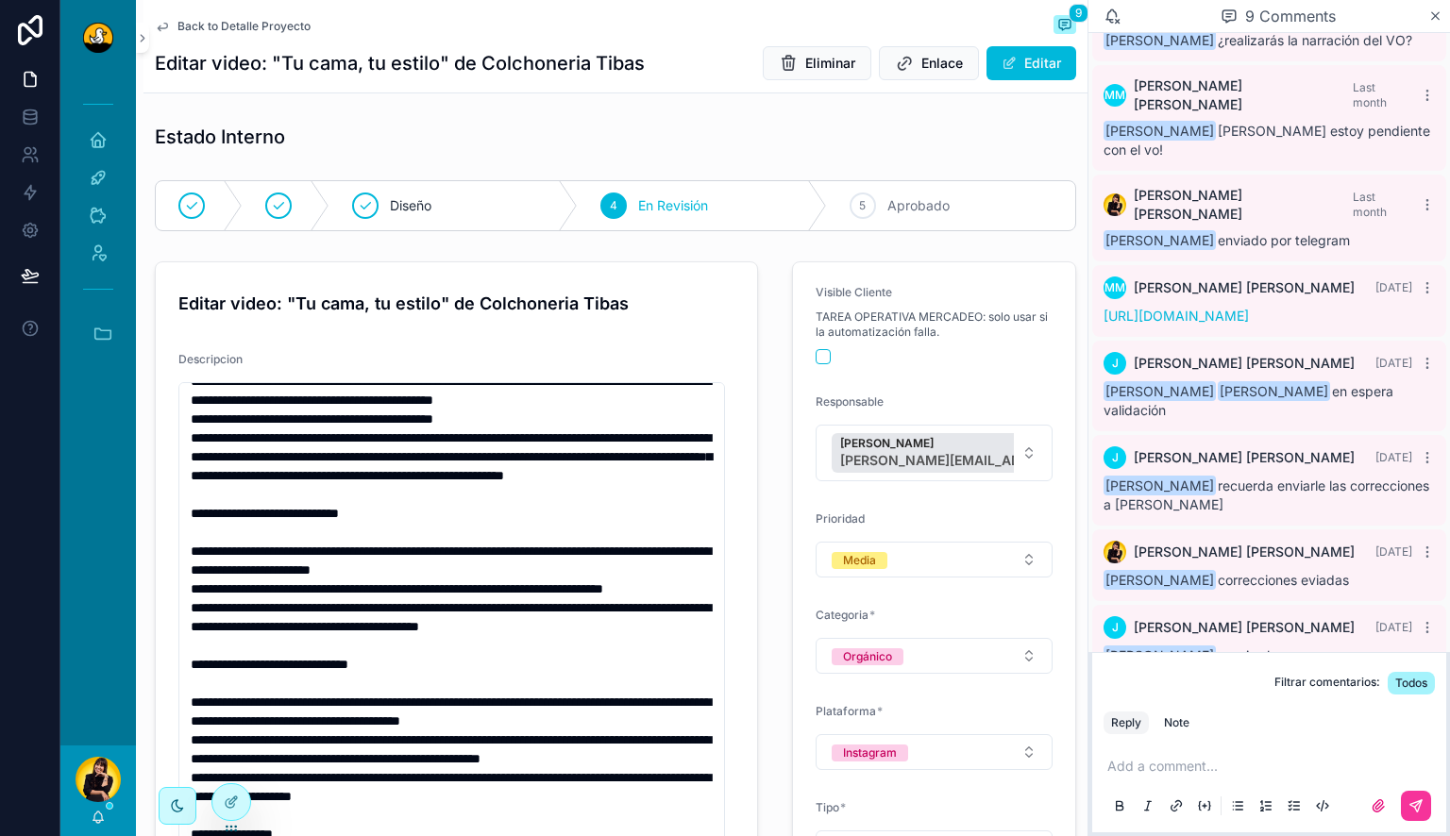
click at [278, 23] on span "Back to Detalle Proyecto" at bounding box center [243, 26] width 133 height 15
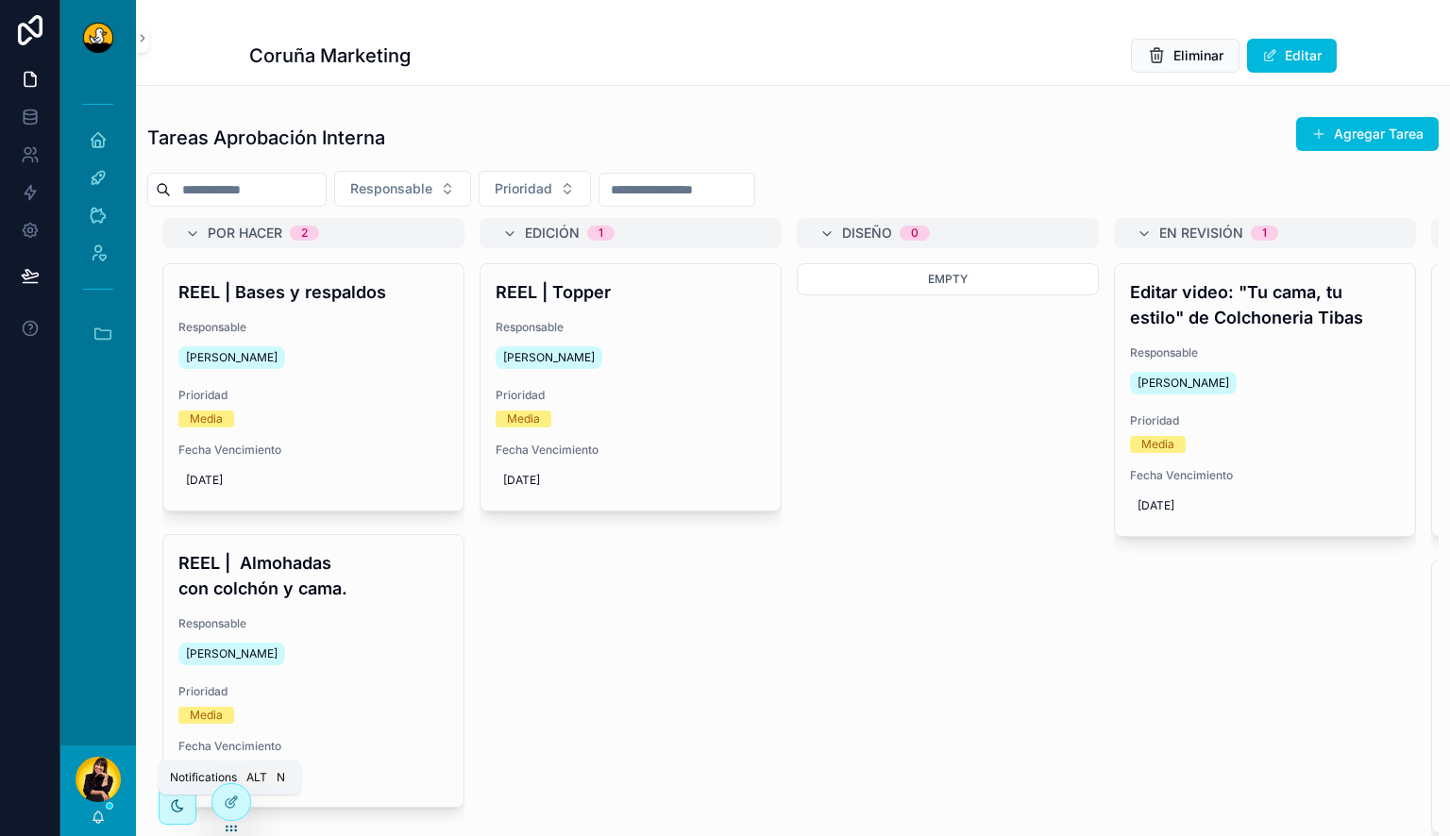
click at [104, 813] on icon "scrollable content" at bounding box center [98, 817] width 15 height 15
click at [1013, 38] on div "Coruña Marketing Eliminar Editar" at bounding box center [792, 56] width 1087 height 36
click at [103, 815] on icon "scrollable content" at bounding box center [98, 817] width 15 height 15
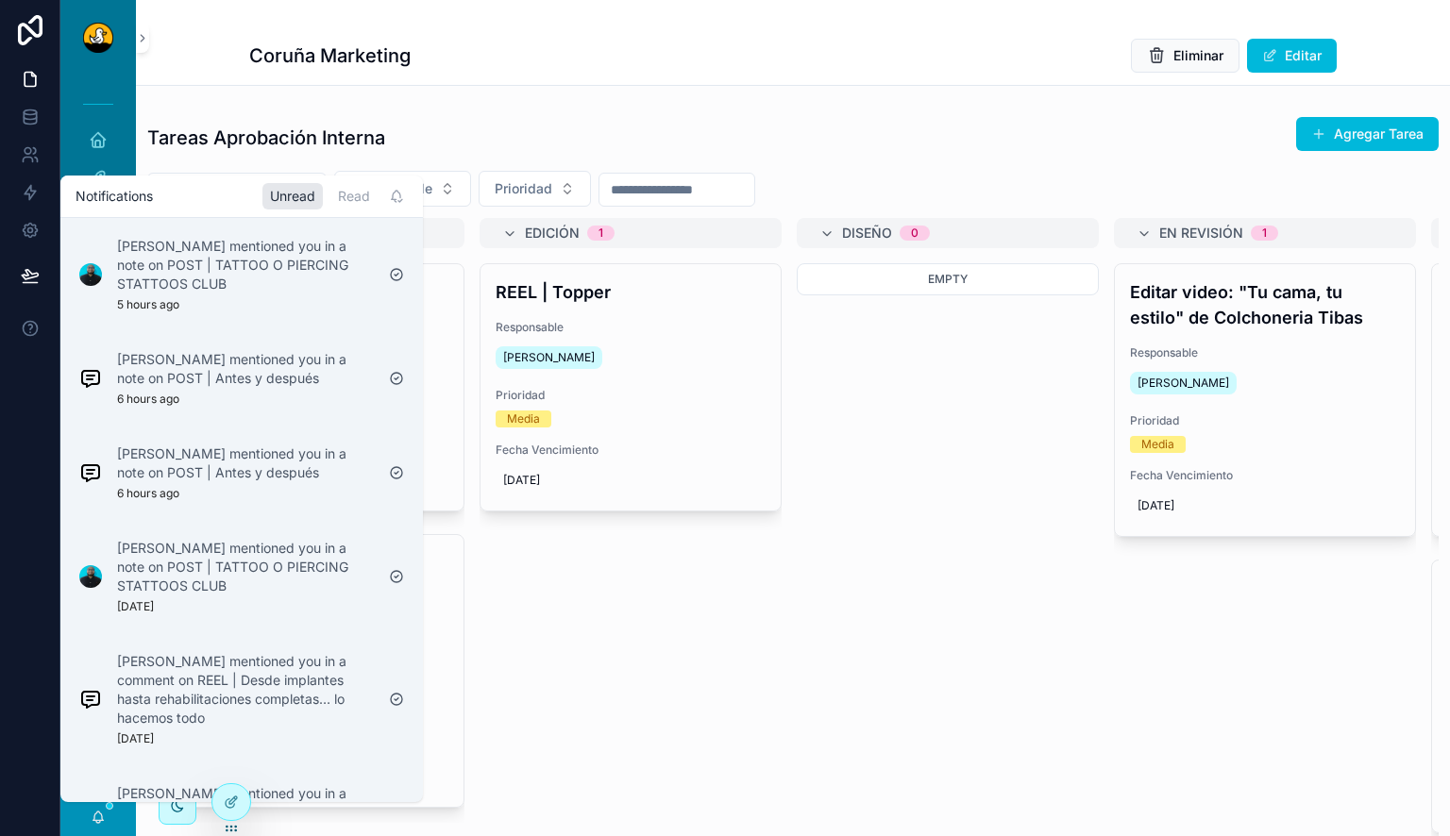
click at [480, 688] on div "Por Hacer 2 REEL | Bases y respaldos Responsable Miguel Madriz Prioridad Media …" at bounding box center [792, 532] width 1291 height 628
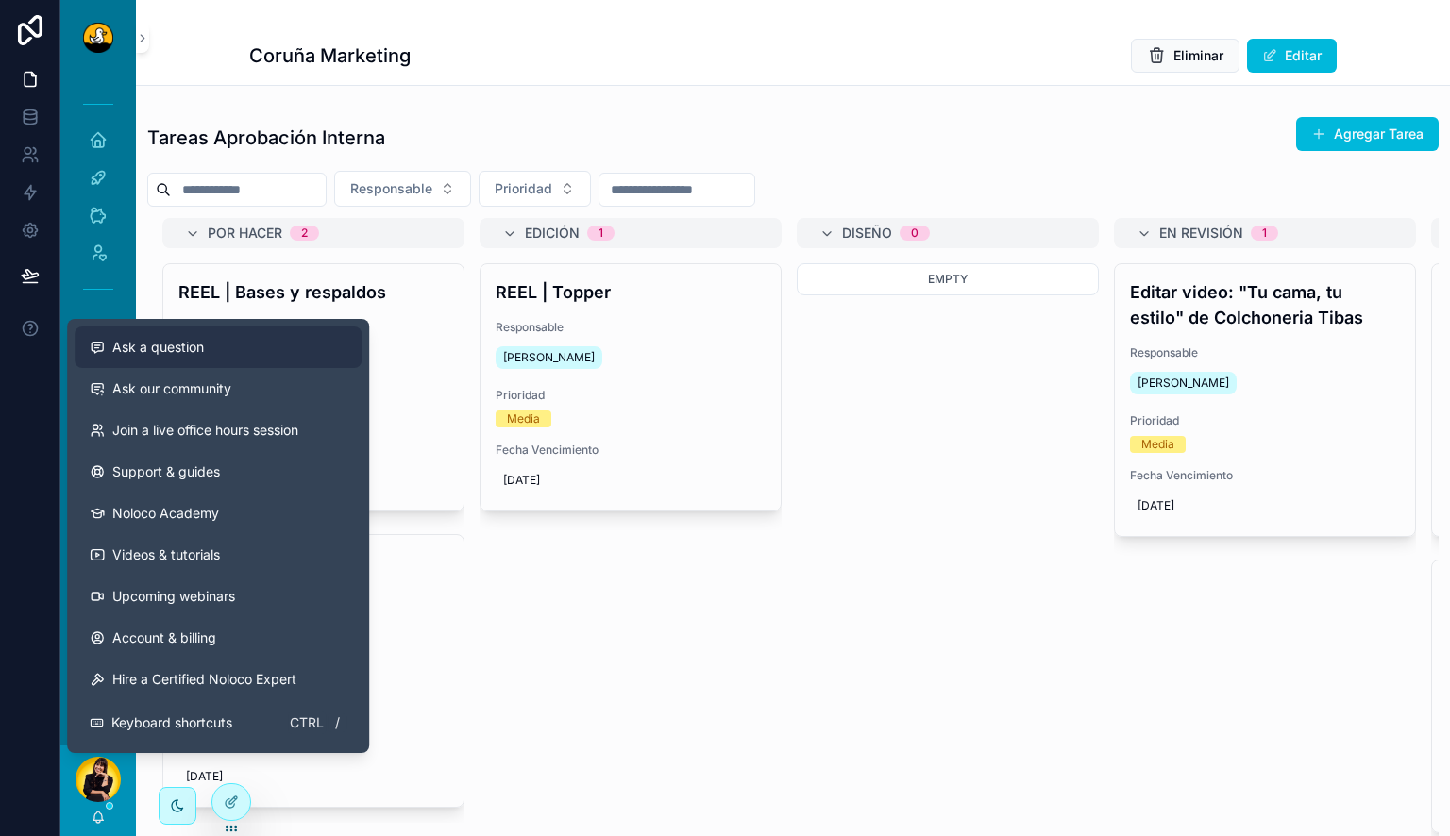
click at [102, 327] on button "Ask a question" at bounding box center [218, 348] width 287 height 42
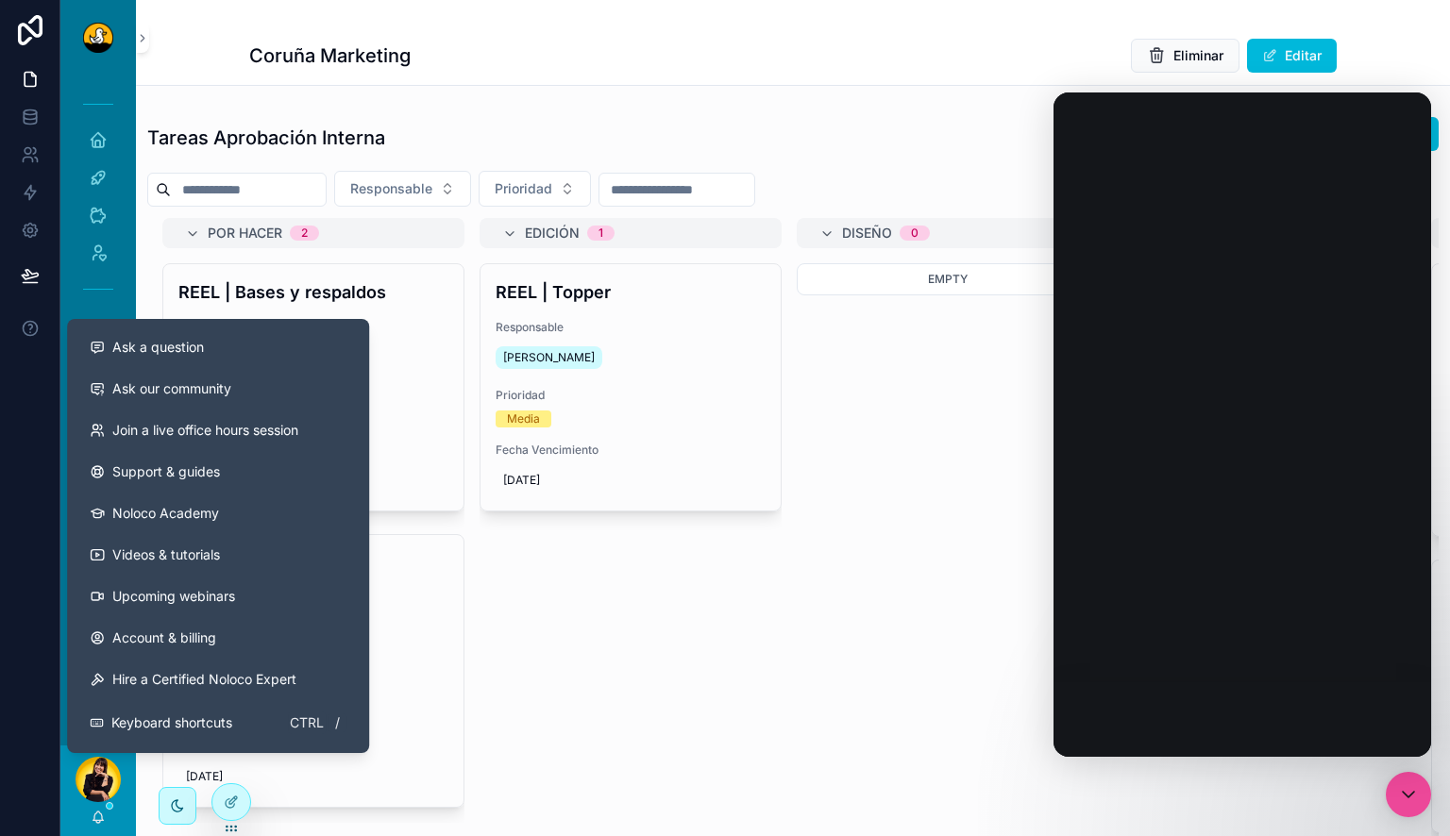
click at [510, 588] on div "REEL | Topper Responsable Miguel Madriz Prioridad Media Fecha Vencimiento 10/10…" at bounding box center [630, 444] width 302 height 362
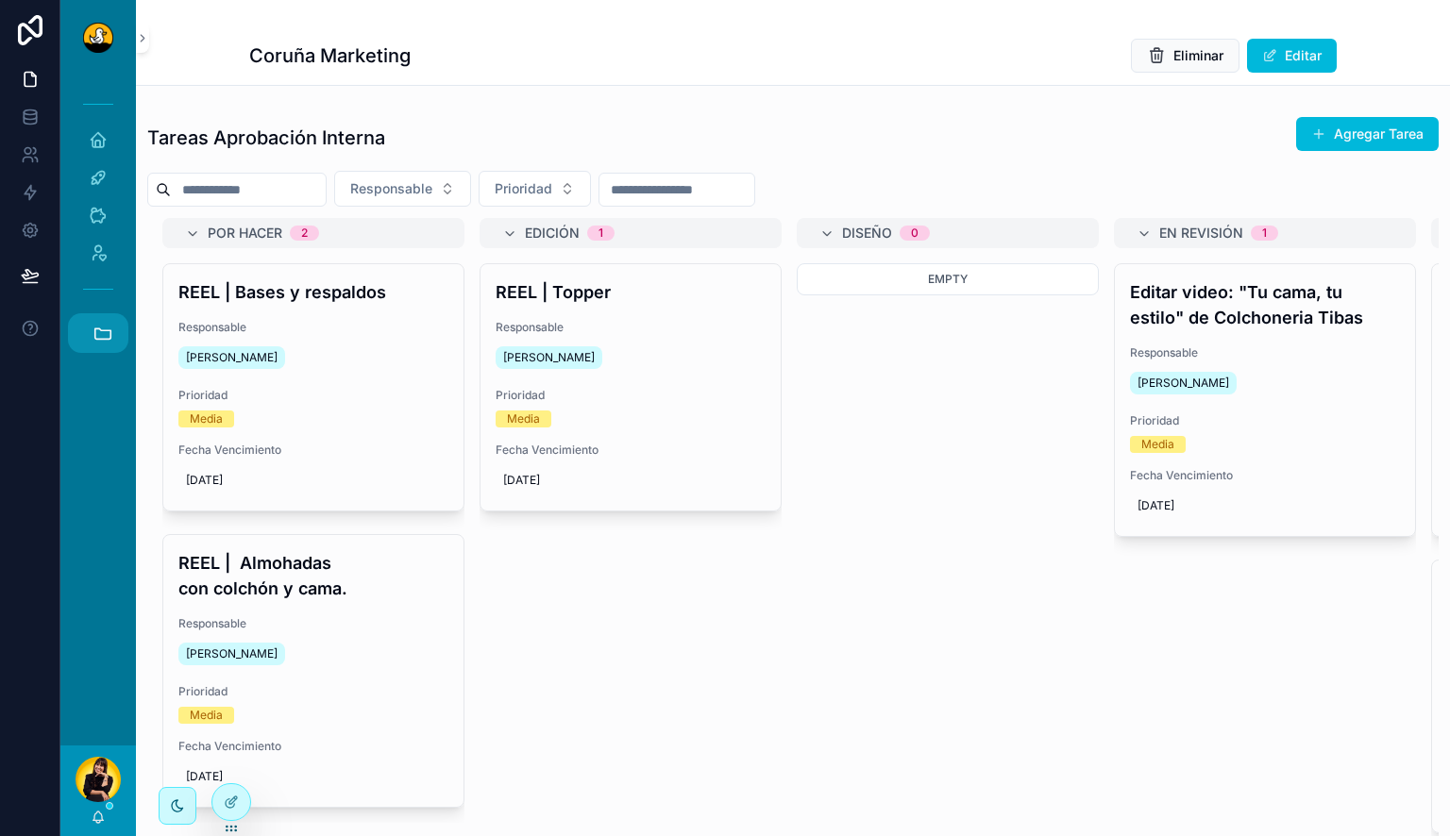
click at [109, 349] on button "Accesos rápidos" at bounding box center [98, 333] width 60 height 40
click at [108, 424] on link "JB JBs Burgers" at bounding box center [102, 435] width 51 height 40
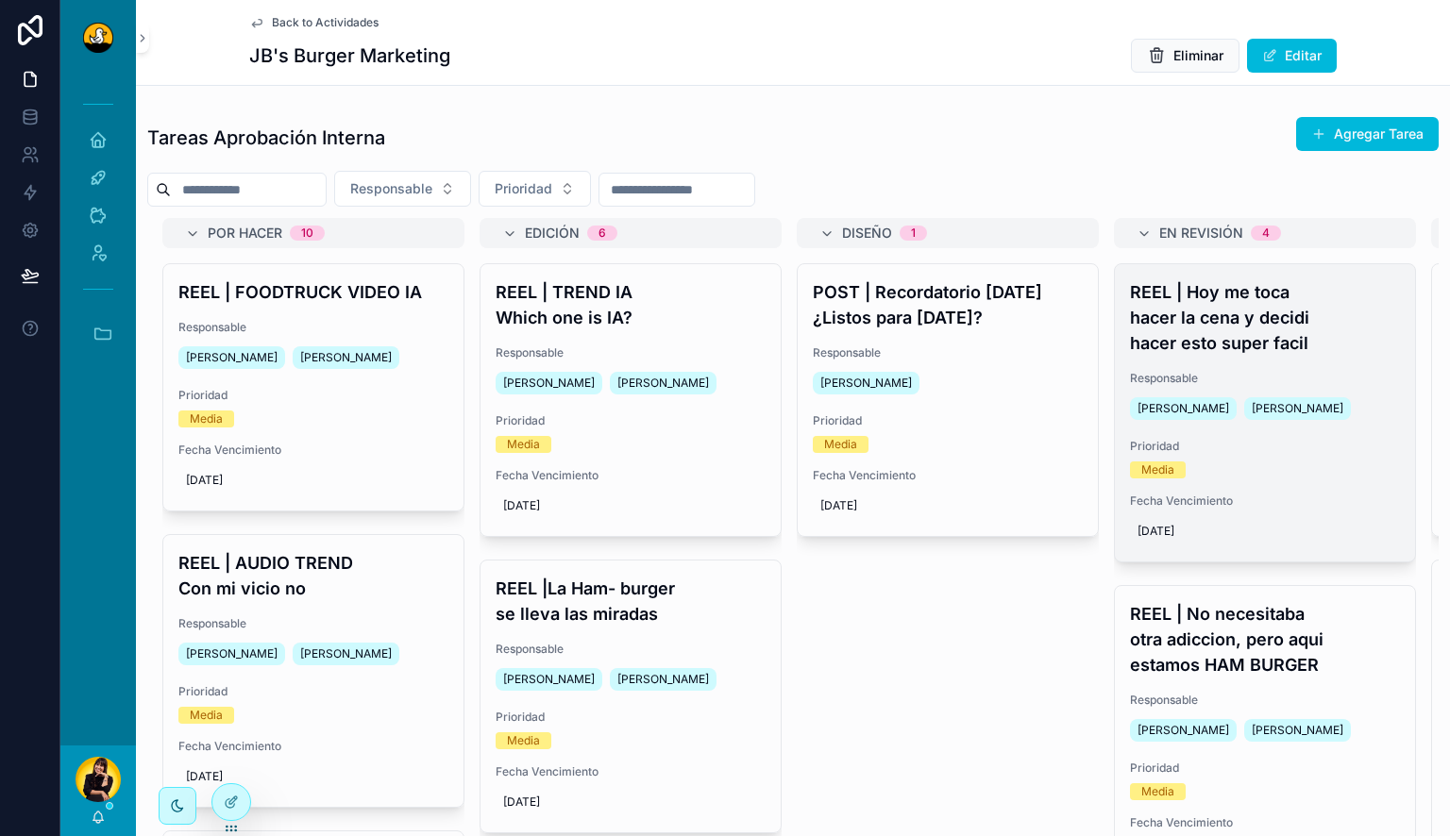
scroll to position [0, 244]
